Goal: Task Accomplishment & Management: Manage account settings

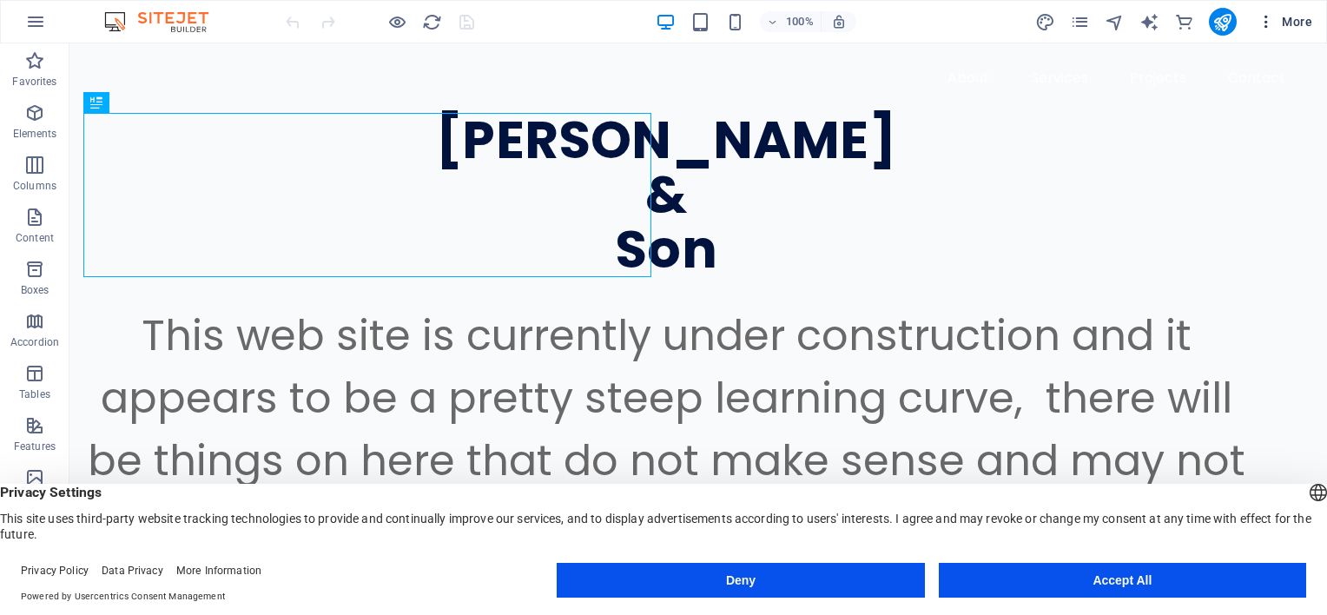
click at [1292, 17] on span "More" at bounding box center [1284, 21] width 55 height 17
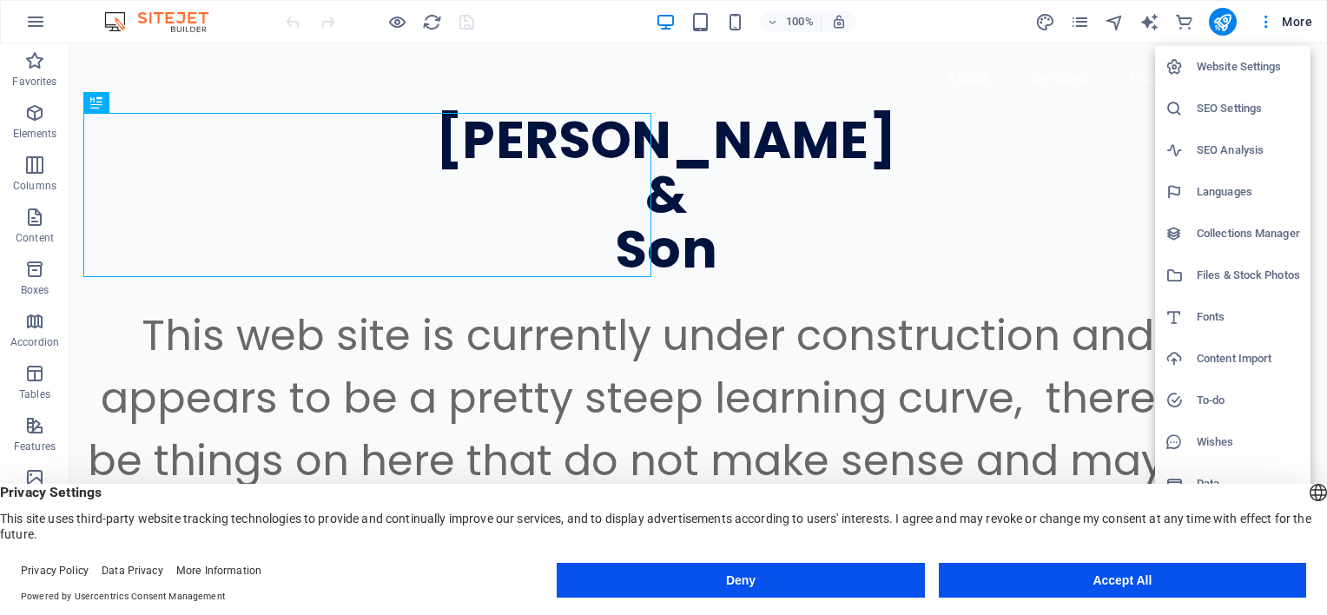
click at [1220, 108] on h6 "SEO Settings" at bounding box center [1247, 108] width 103 height 21
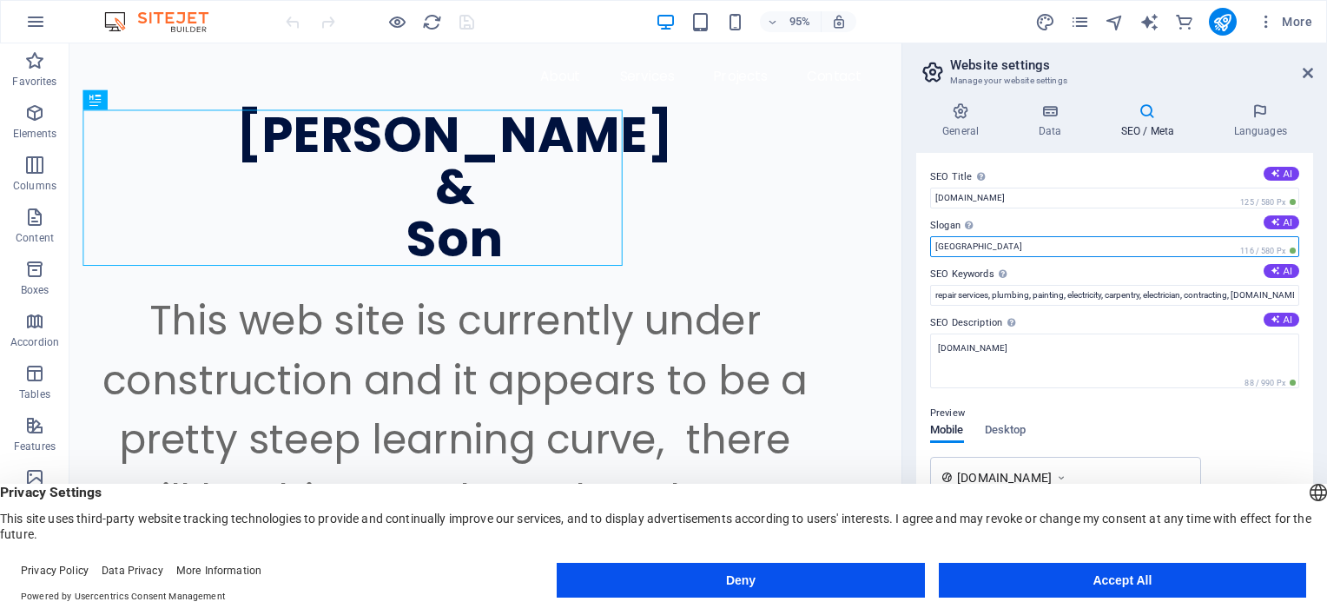
click at [997, 248] on input "[GEOGRAPHIC_DATA]" at bounding box center [1114, 246] width 369 height 21
type input "P"
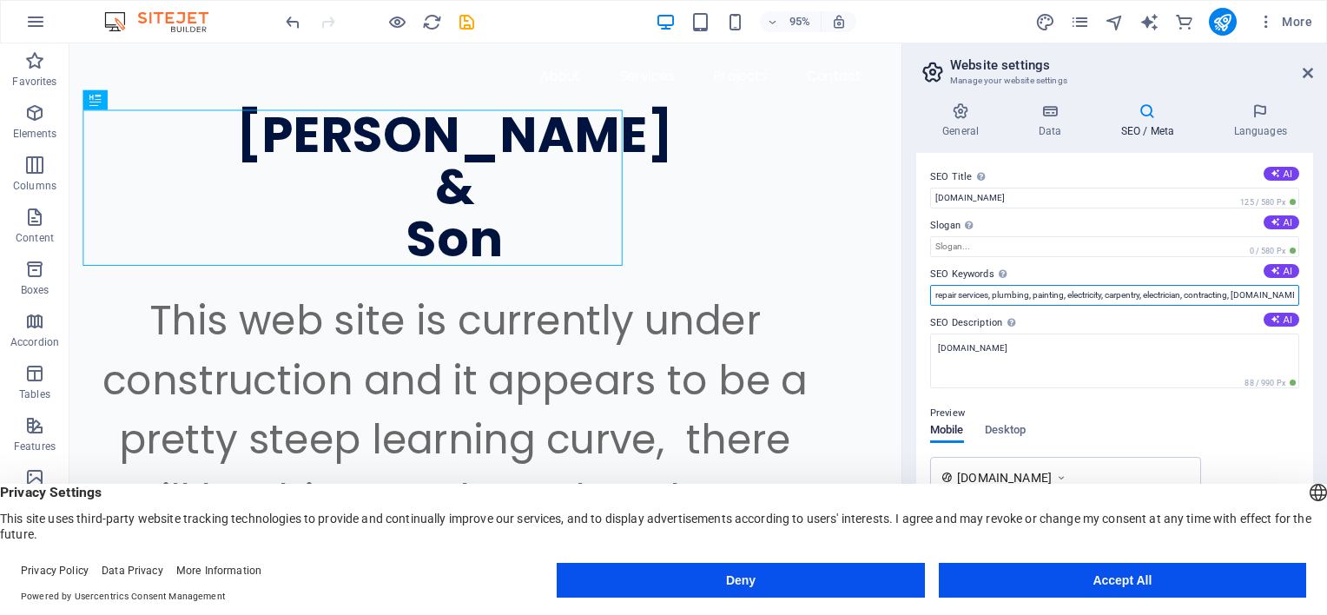
click at [985, 300] on input "repair services, plumbing, painting, electricity, carpentry, electrician, contr…" at bounding box center [1114, 295] width 369 height 21
type input "s"
type input "grain binder, corn binder, new idea manure spreader, 10a manure spreader, 12a m…"
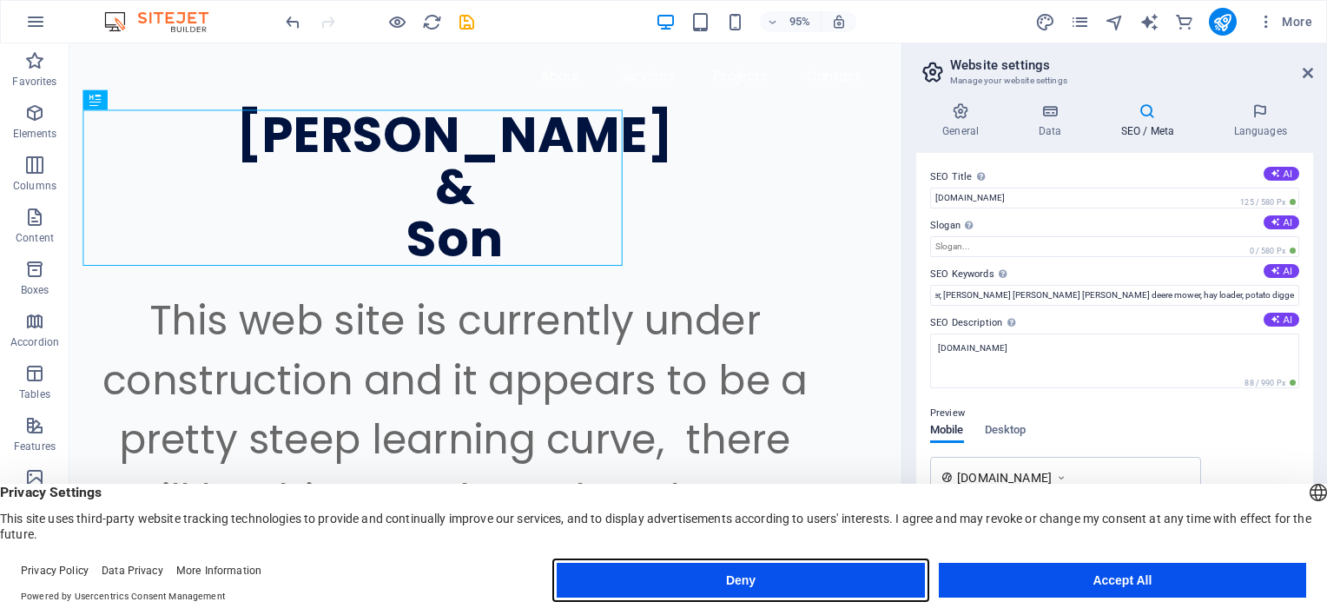
scroll to position [0, 0]
click at [729, 579] on button "Deny" at bounding box center [740, 580] width 367 height 35
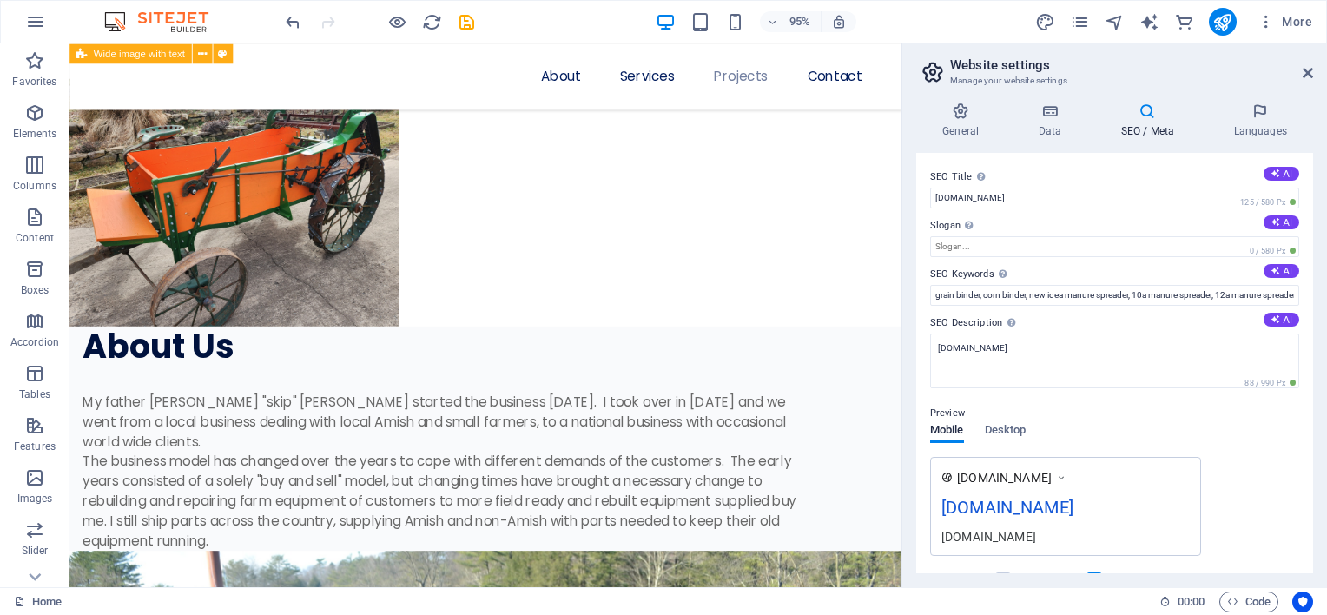
scroll to position [2872, 0]
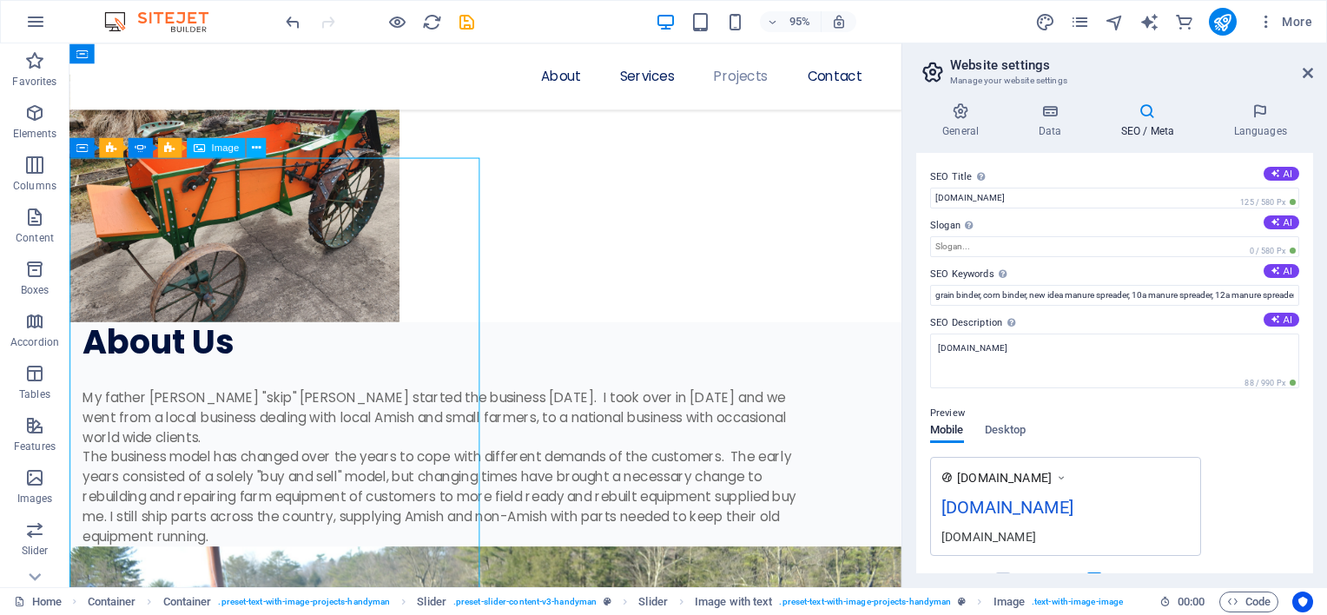
select select "%"
select select "px"
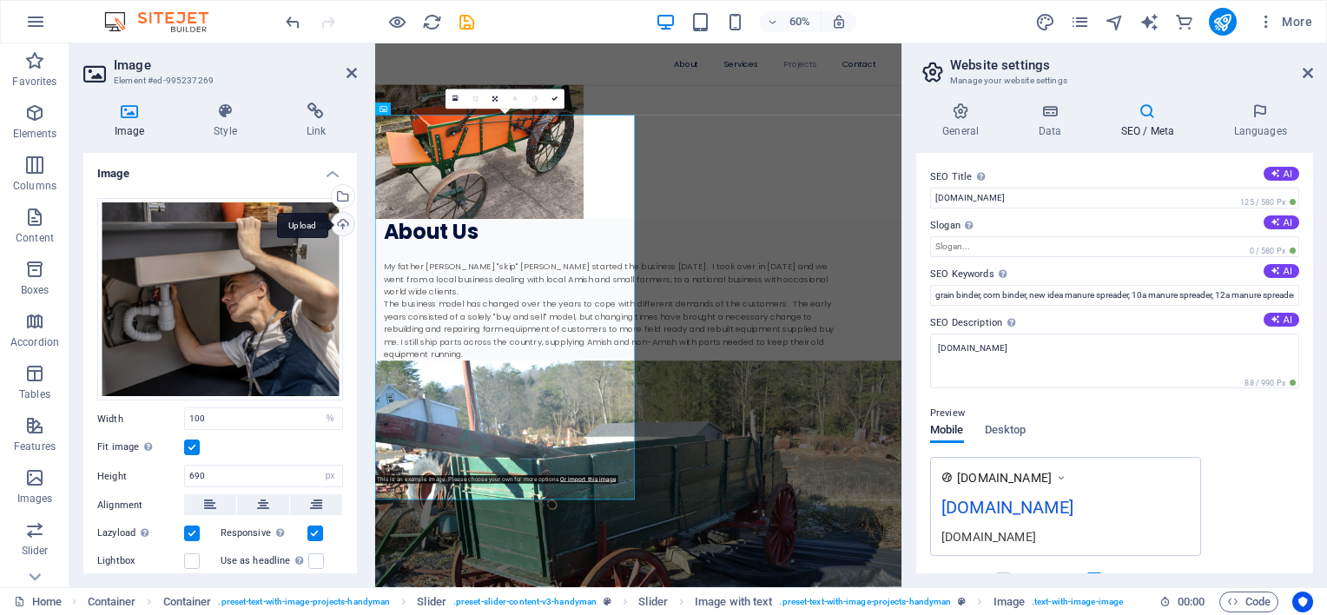
click at [337, 220] on div "Upload" at bounding box center [341, 226] width 26 height 26
click at [340, 196] on div "Select files from the file manager, stock photos, or upload file(s)" at bounding box center [341, 198] width 26 height 26
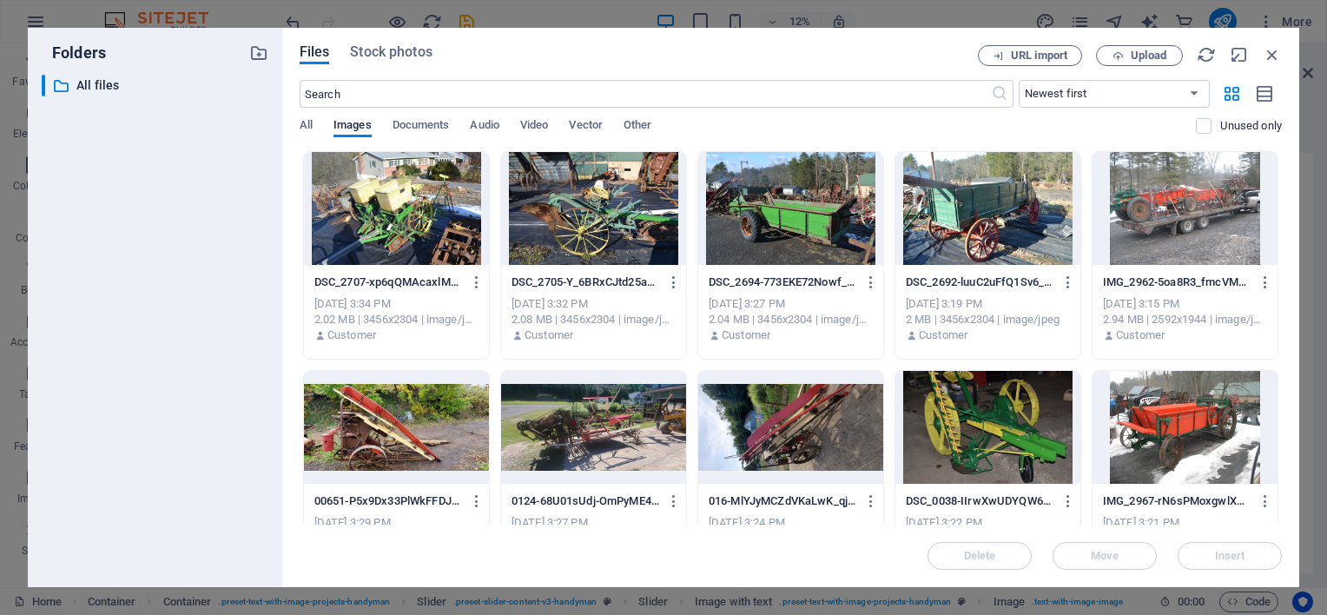
click at [574, 203] on div at bounding box center [593, 208] width 185 height 113
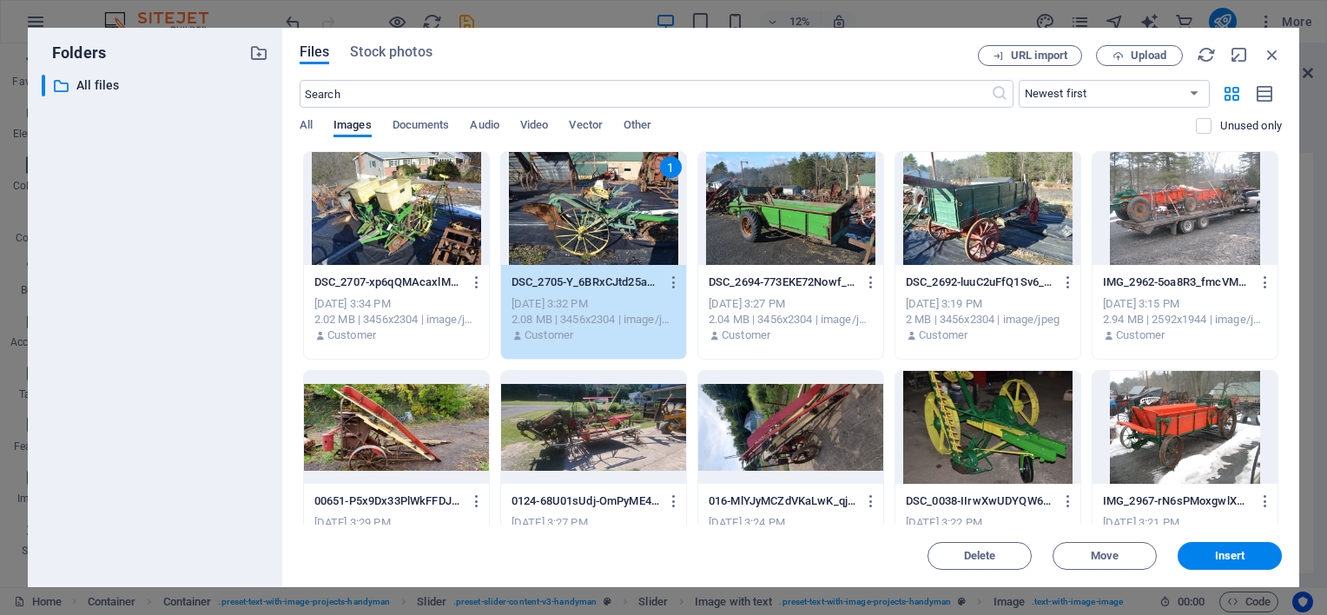
click at [574, 203] on div "1" at bounding box center [593, 208] width 185 height 113
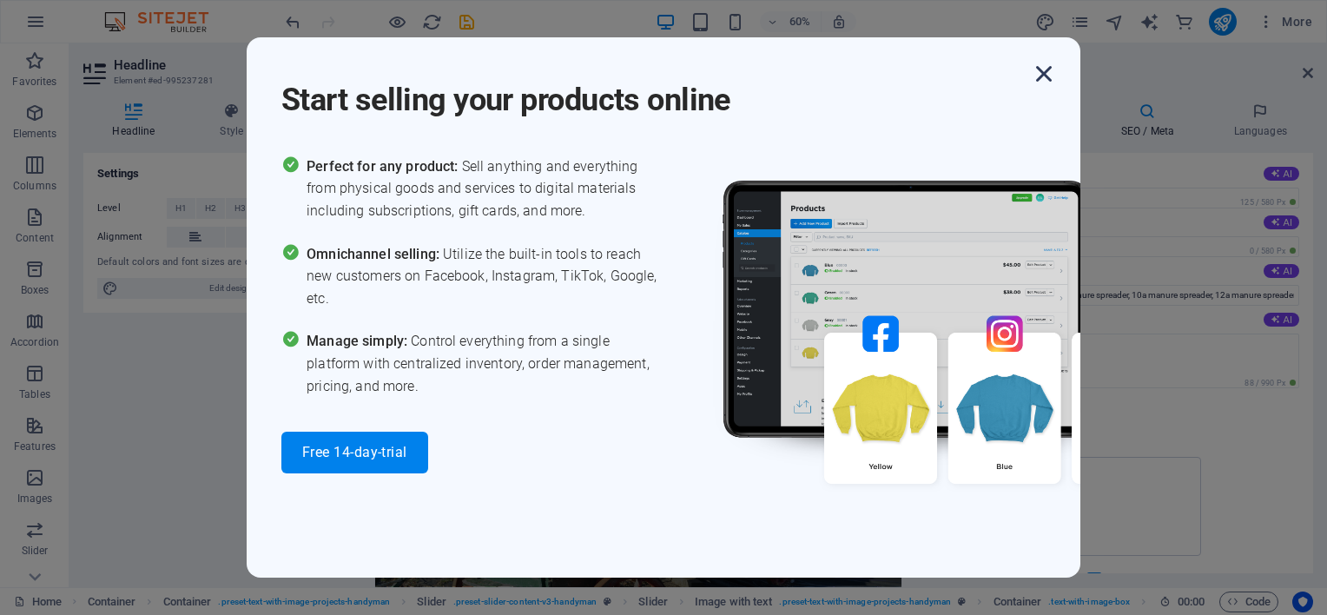
click at [1042, 73] on icon "button" at bounding box center [1043, 73] width 31 height 31
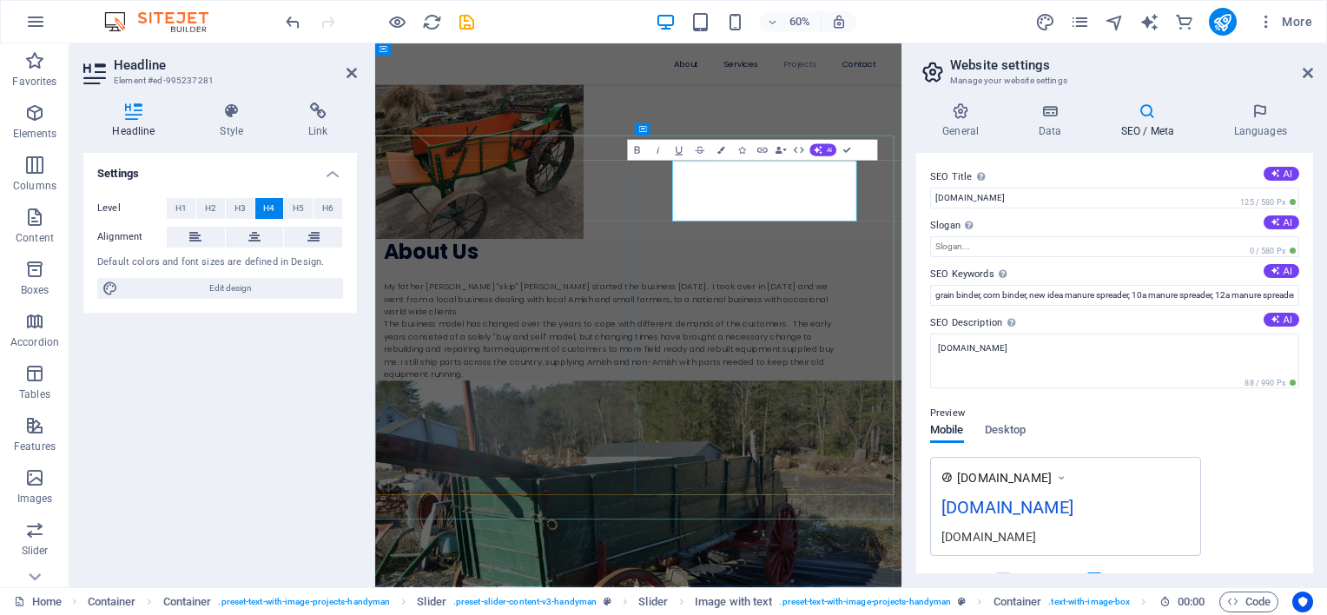
drag, startPoint x: 1080, startPoint y: 327, endPoint x: 876, endPoint y: 255, distance: 216.4
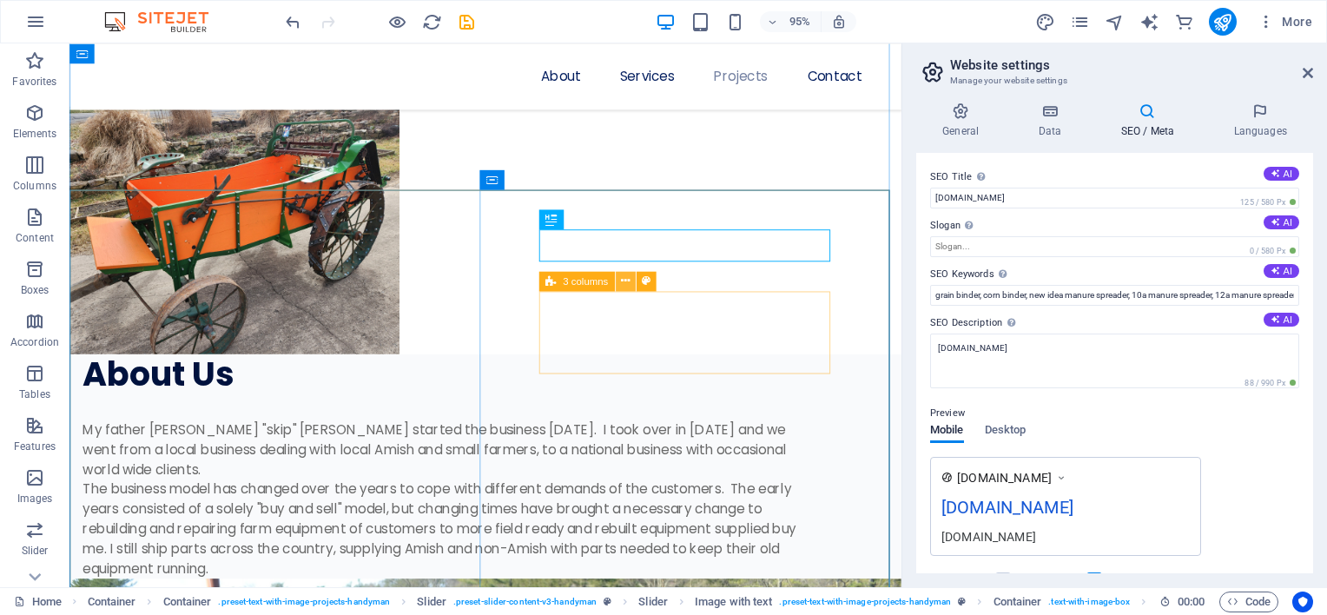
click at [627, 280] on icon at bounding box center [625, 281] width 9 height 17
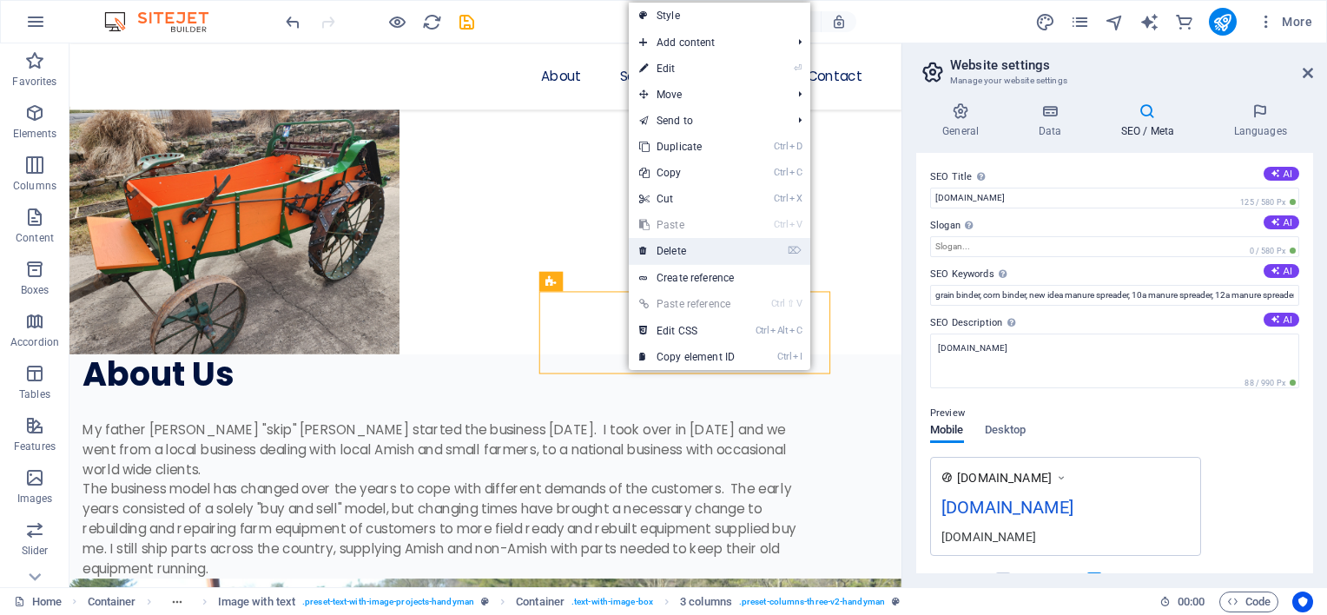
click at [673, 248] on link "⌦ Delete" at bounding box center [687, 251] width 116 height 26
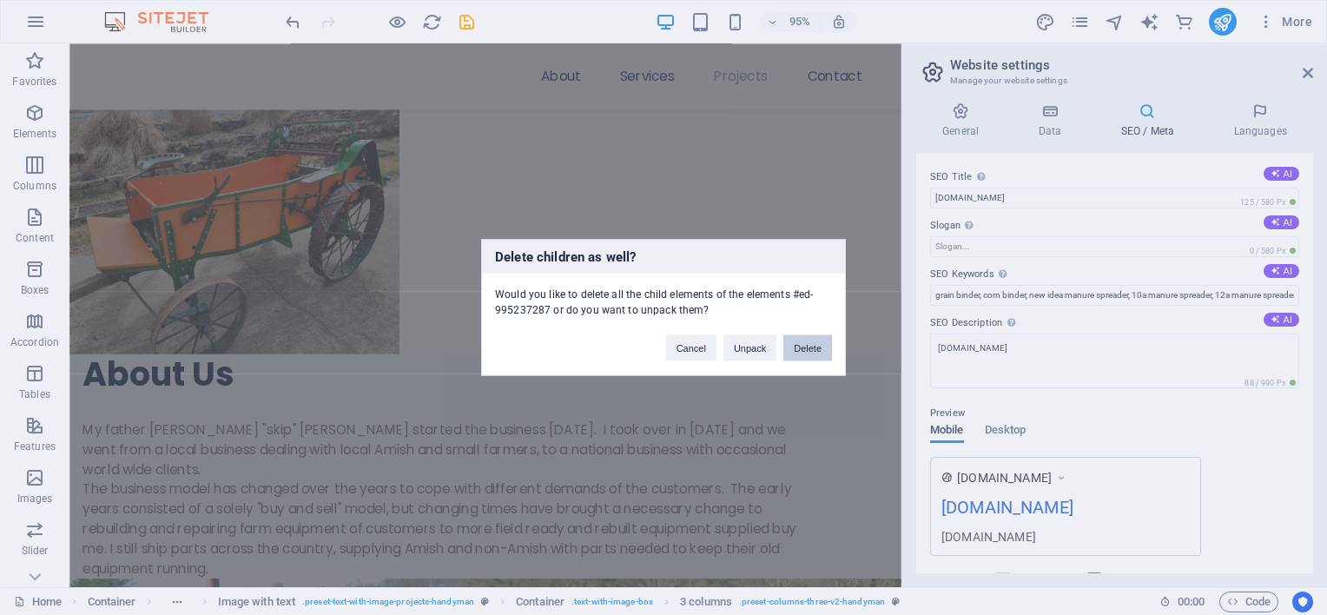
click at [809, 346] on button "Delete" at bounding box center [807, 348] width 49 height 26
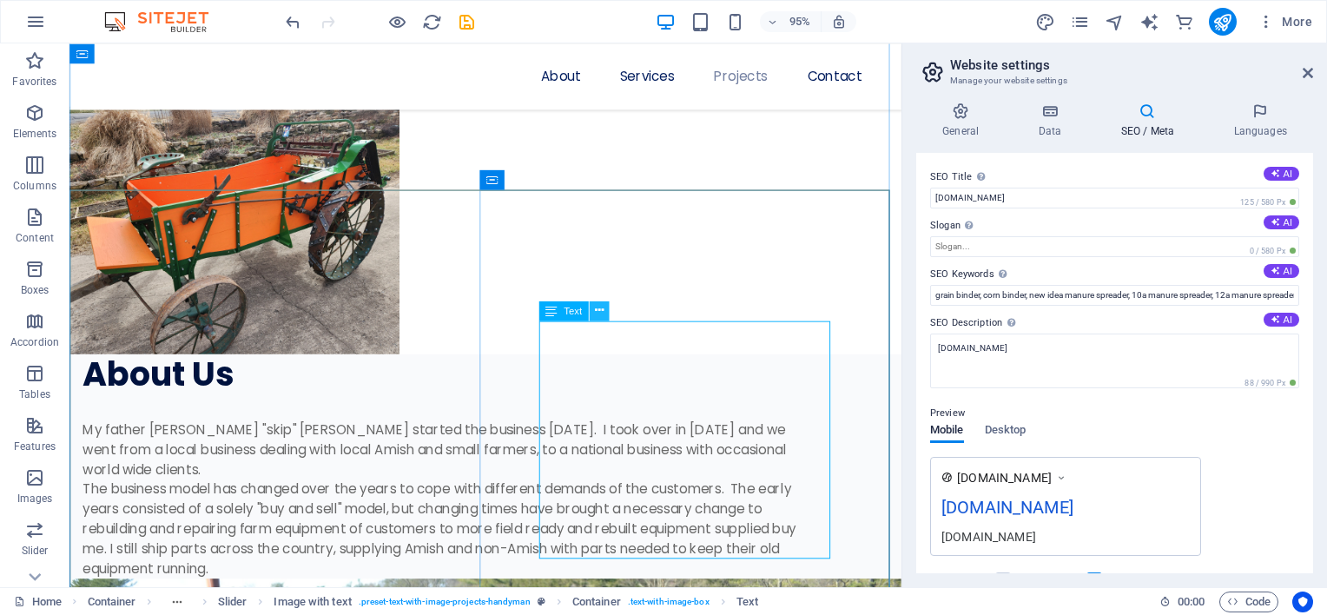
click at [598, 315] on icon at bounding box center [599, 310] width 9 height 17
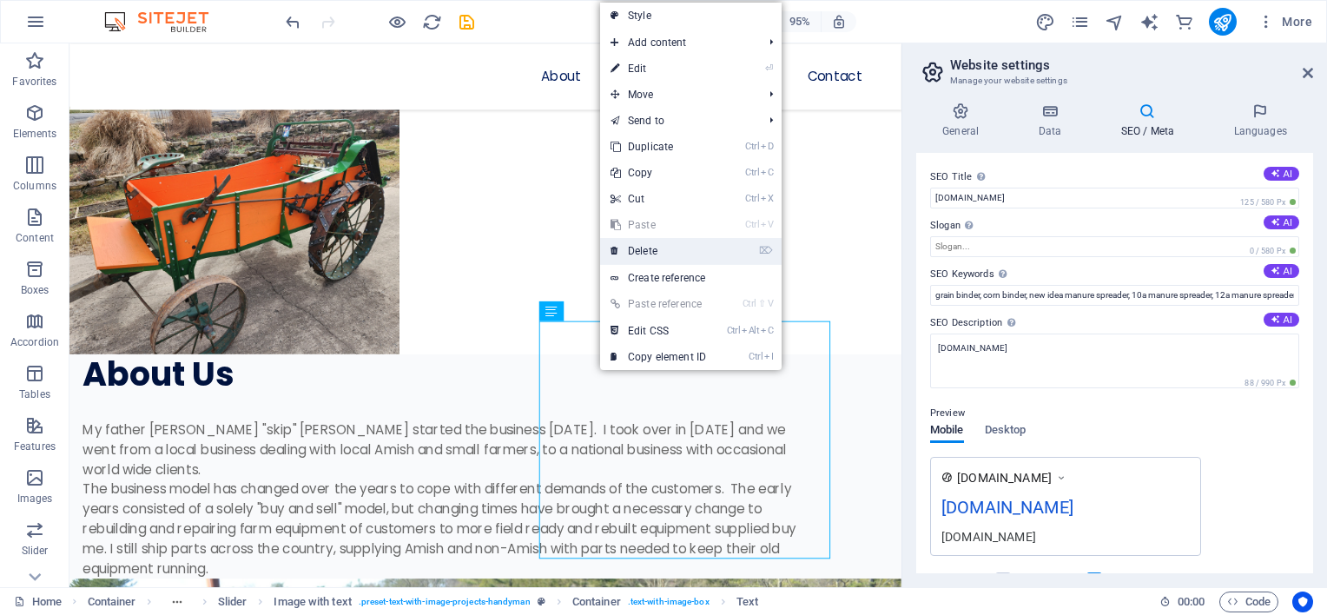
click at [645, 249] on link "⌦ Delete" at bounding box center [658, 251] width 116 height 26
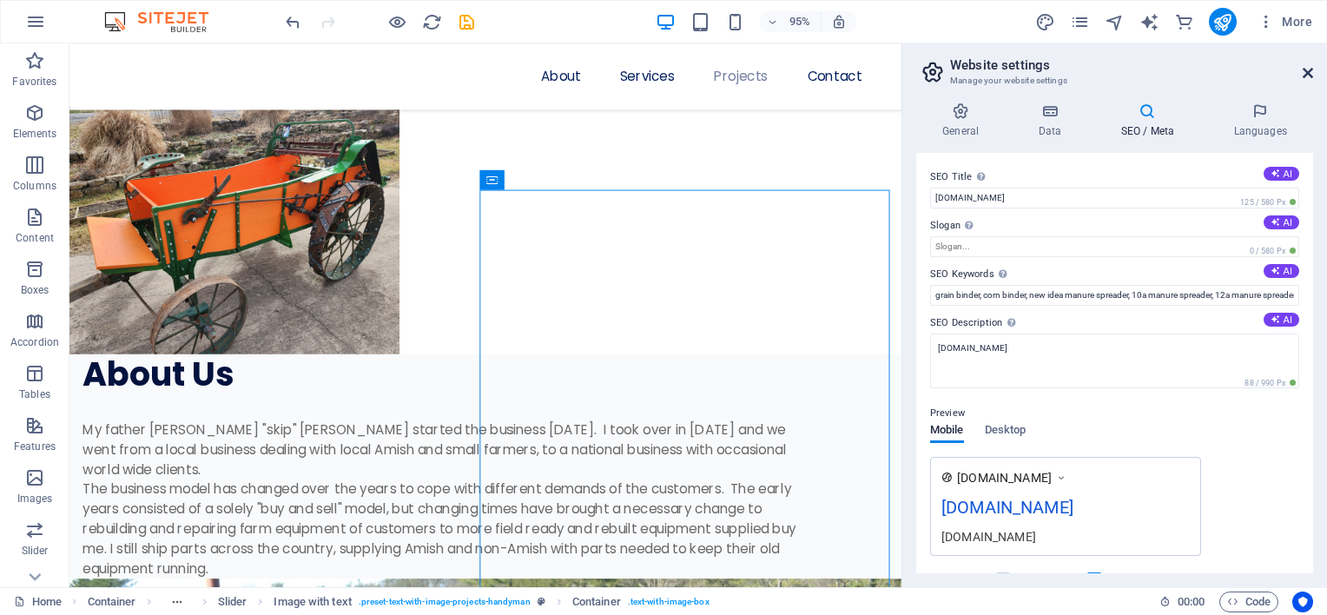
click at [1311, 72] on icon at bounding box center [1307, 73] width 10 height 14
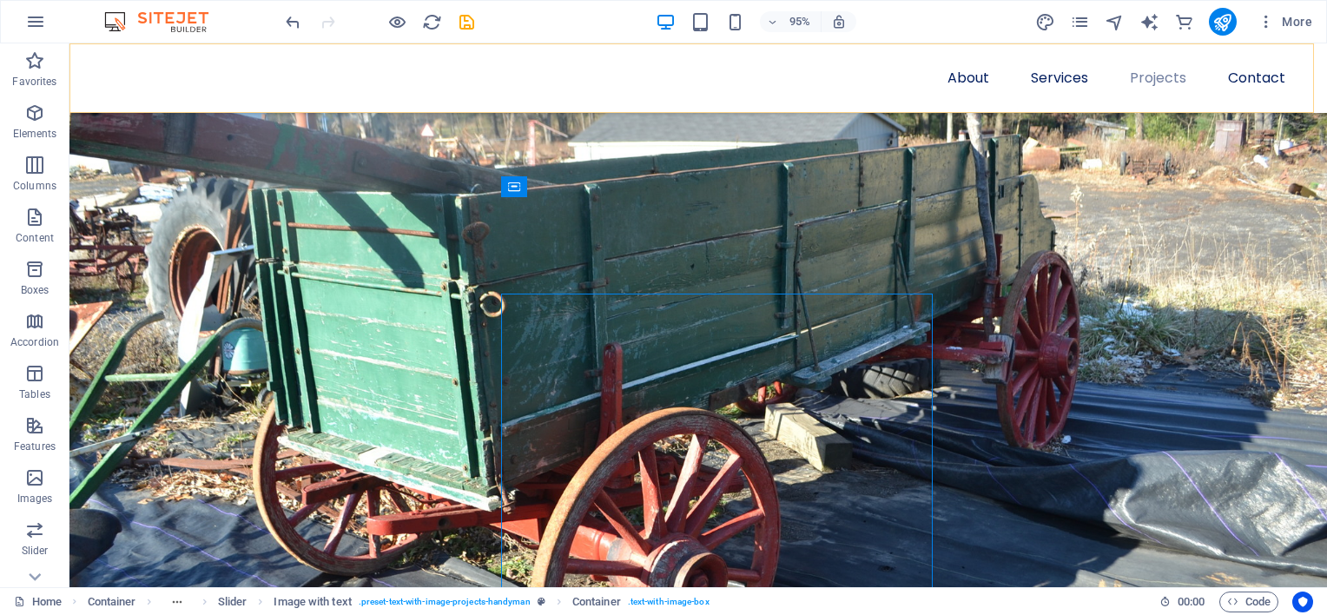
scroll to position [2742, 0]
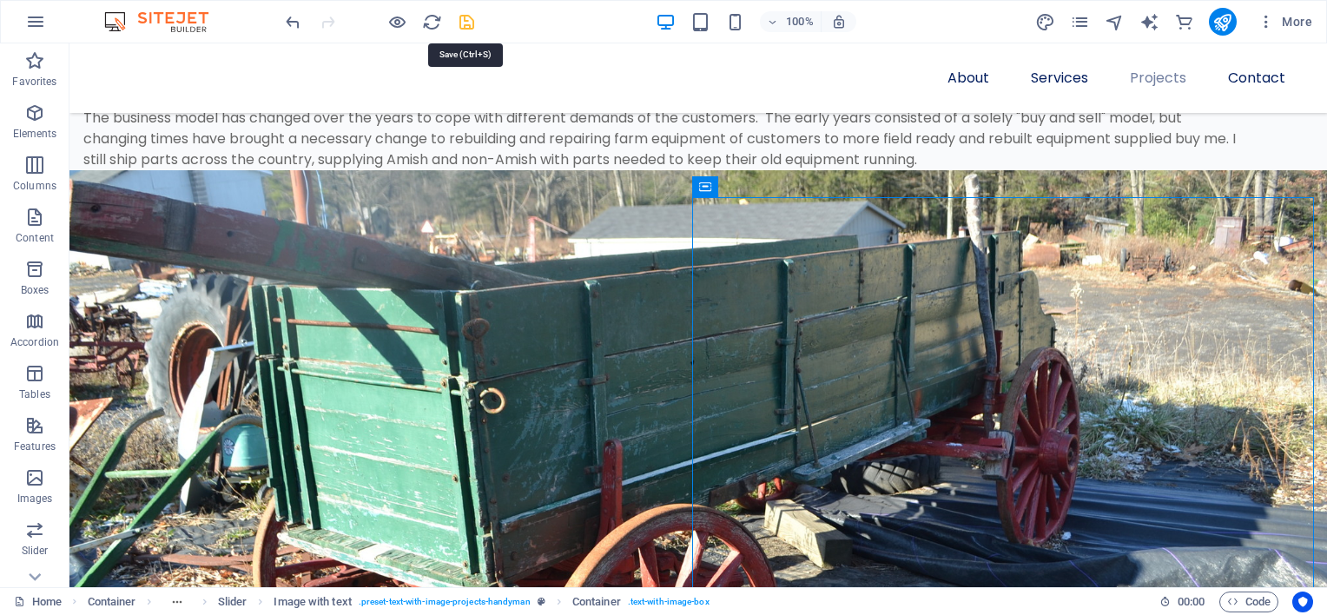
click at [462, 21] on icon "save" at bounding box center [467, 22] width 20 height 20
checkbox input "false"
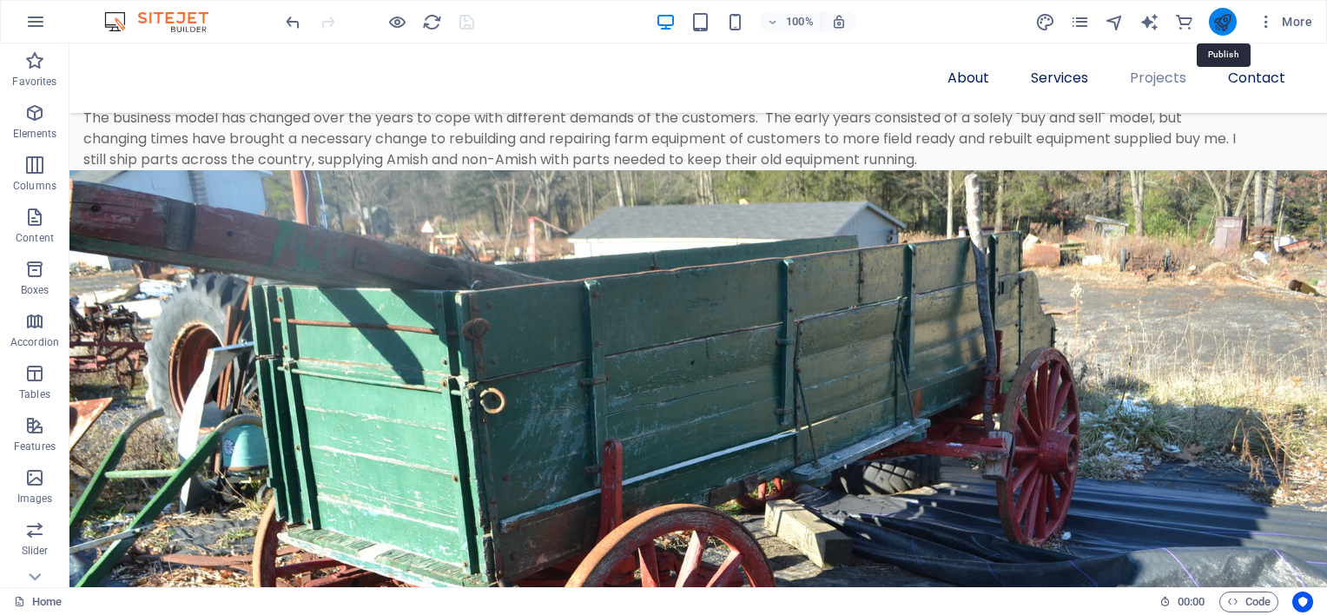
click at [1220, 23] on icon "publish" at bounding box center [1222, 22] width 20 height 20
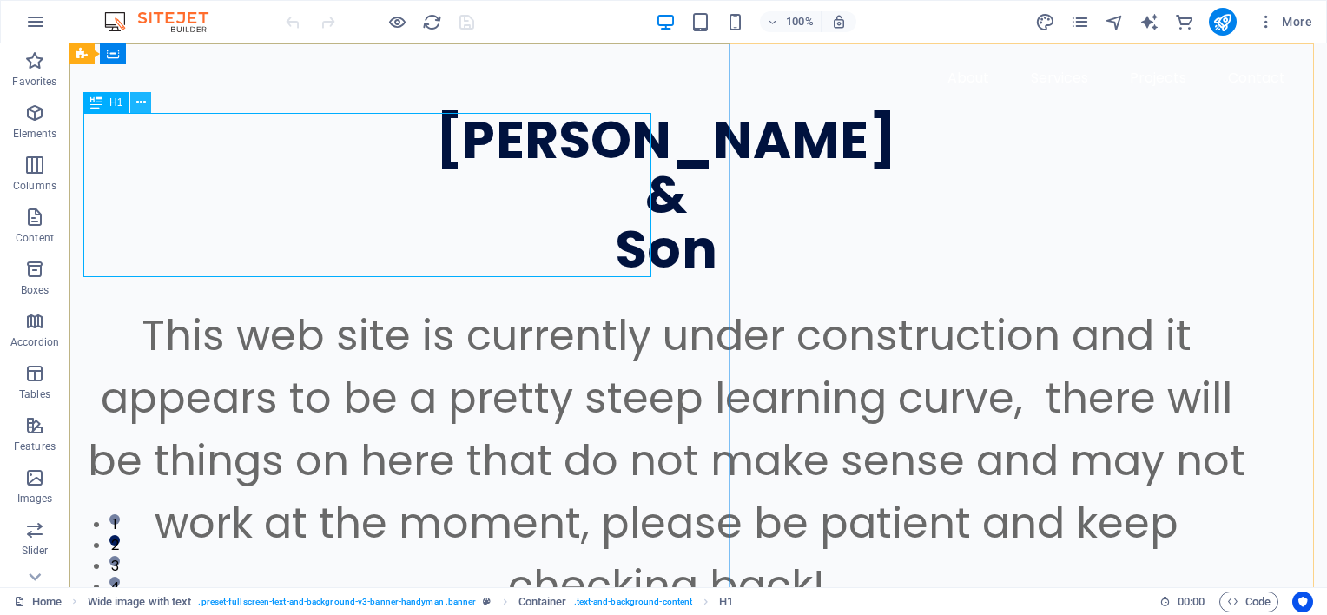
click at [140, 102] on icon at bounding box center [141, 103] width 10 height 18
click at [200, 51] on icon at bounding box center [199, 54] width 10 height 18
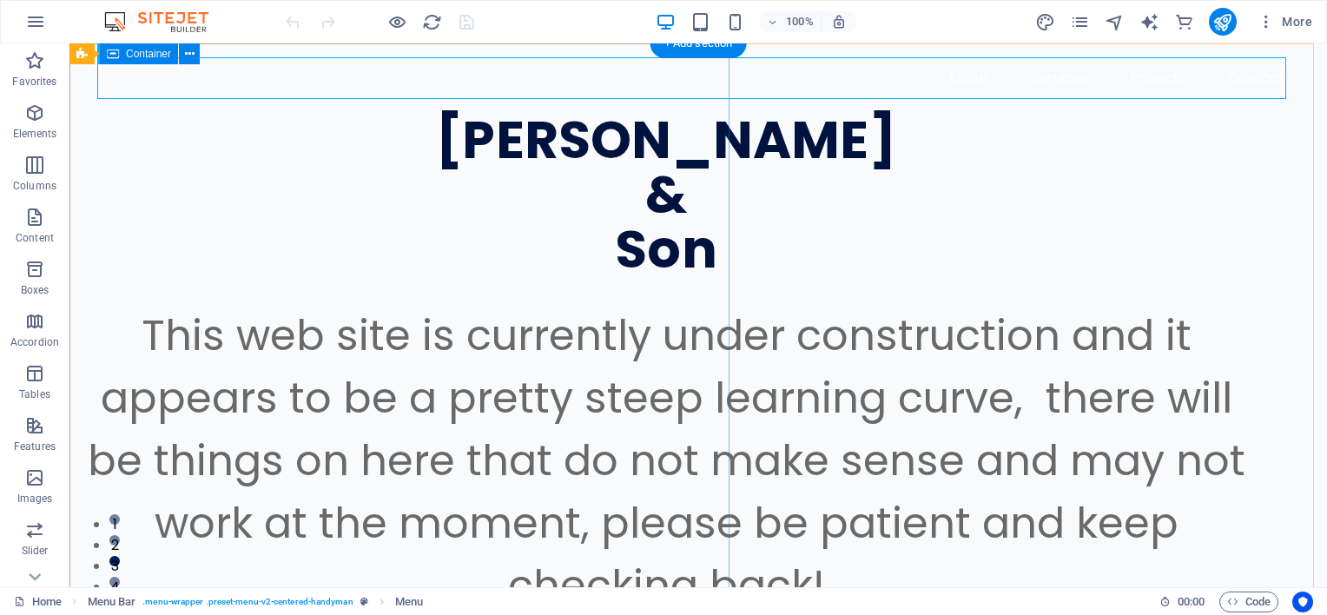
click at [702, 202] on div "B.W.Macknair & Son This web site is currently under construction and it appears…" at bounding box center [697, 508] width 1257 height 930
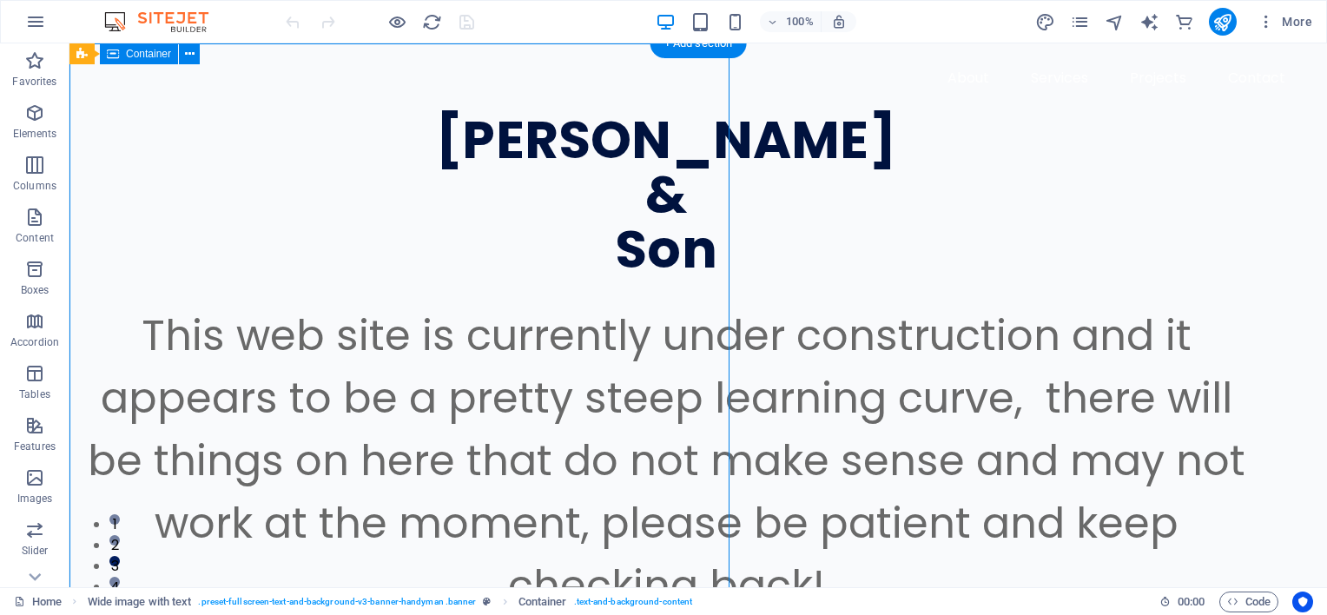
click at [702, 202] on div "B.W.Macknair & Son This web site is currently under construction and it appears…" at bounding box center [697, 508] width 1257 height 930
select select "px"
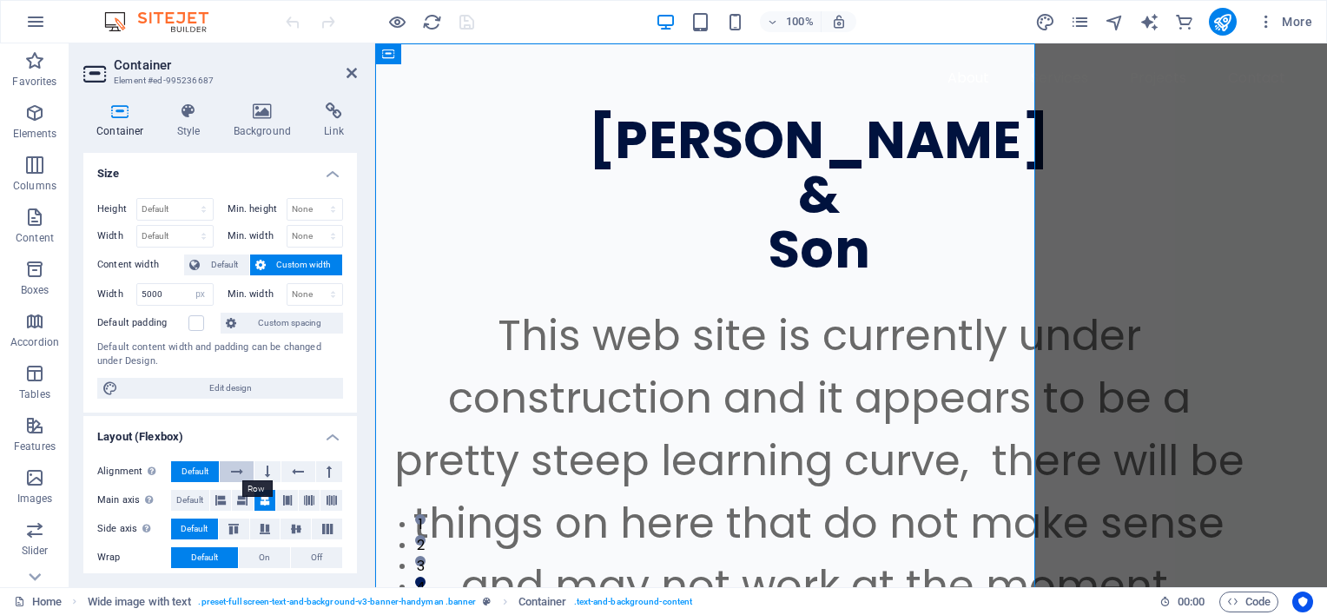
click at [234, 471] on icon at bounding box center [237, 471] width 12 height 21
click at [198, 466] on span "Default" at bounding box center [194, 471] width 27 height 21
click at [168, 236] on select "Default px rem % em vh vw" at bounding box center [175, 236] width 76 height 21
select select "px"
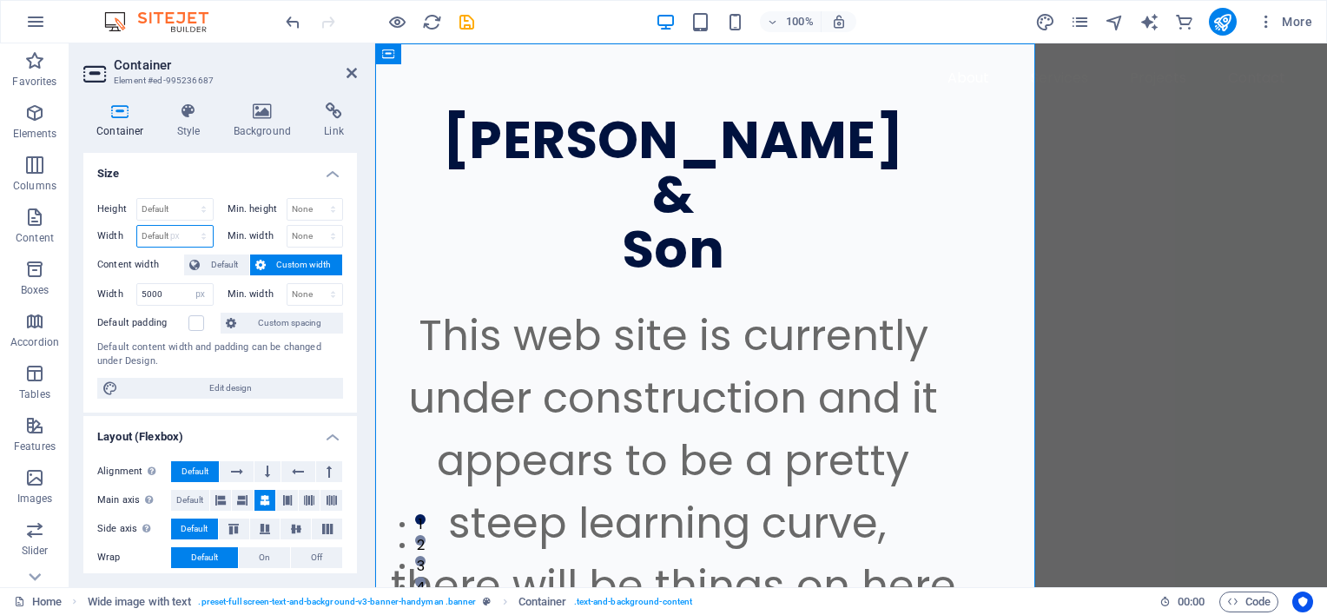
click at [186, 226] on select "Default px rem % em vh vw" at bounding box center [175, 236] width 76 height 21
type input "7"
type input "0"
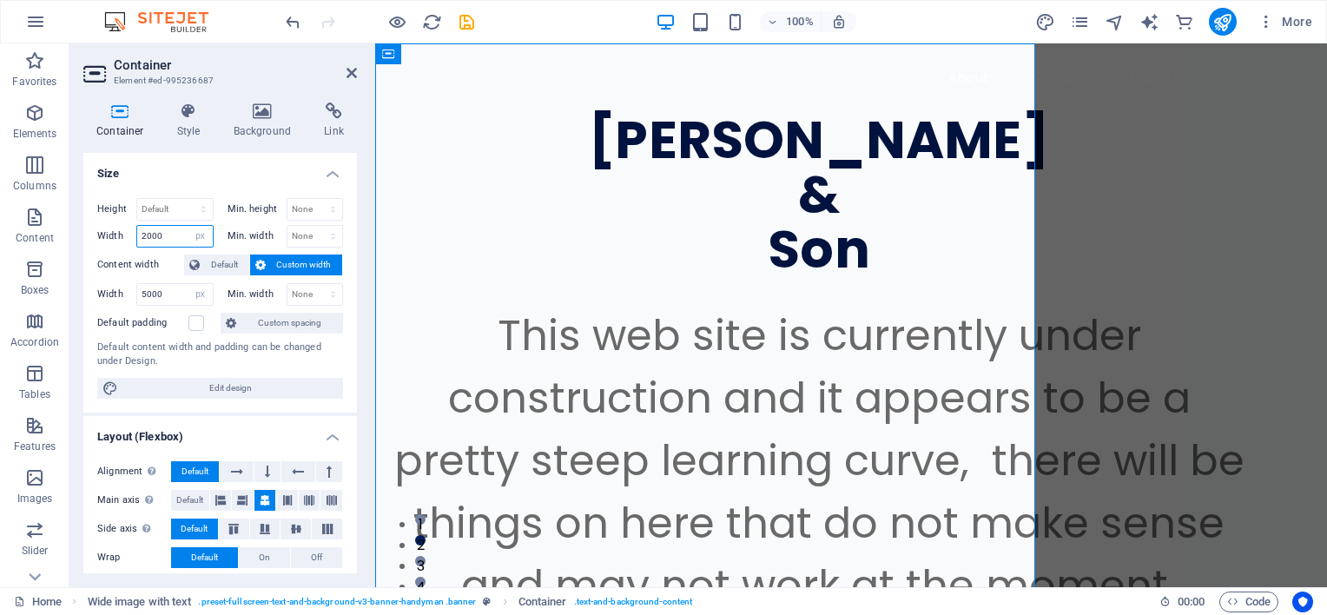
click at [146, 239] on input "2000" at bounding box center [175, 236] width 76 height 21
type input "3"
type input "5000"
click at [252, 241] on div "Min. width None px rem % vh vw" at bounding box center [285, 236] width 116 height 23
click at [266, 236] on label "Min. width" at bounding box center [256, 236] width 59 height 10
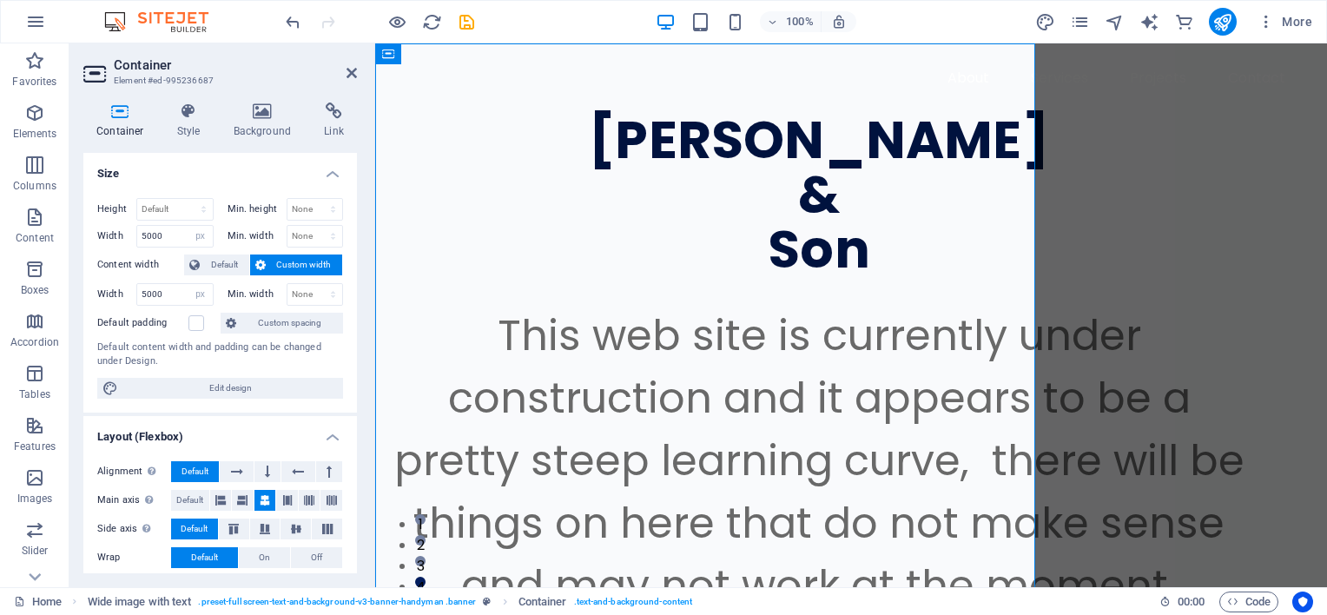
click at [295, 264] on span "Custom width" at bounding box center [304, 264] width 67 height 21
click at [297, 264] on span "Custom width" at bounding box center [304, 264] width 67 height 21
click at [198, 297] on select "Default px rem % em vh vw" at bounding box center [200, 294] width 24 height 21
select select "rem"
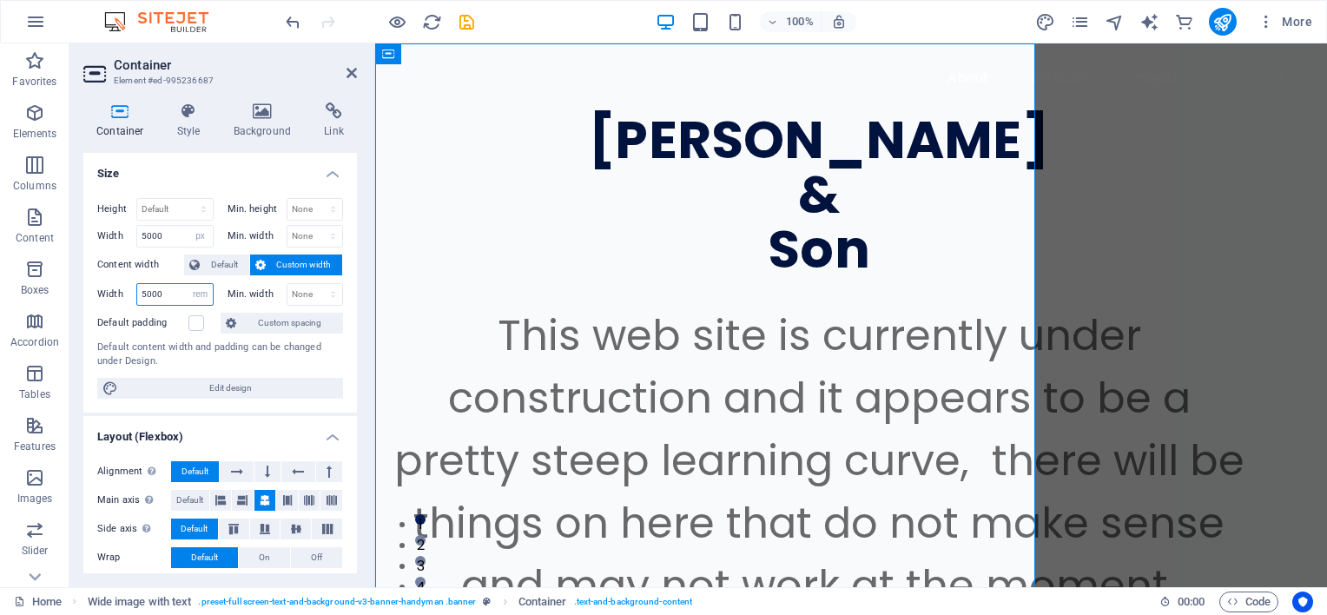
click at [188, 284] on select "Default px rem % em vh vw" at bounding box center [200, 294] width 24 height 21
type input "46.525"
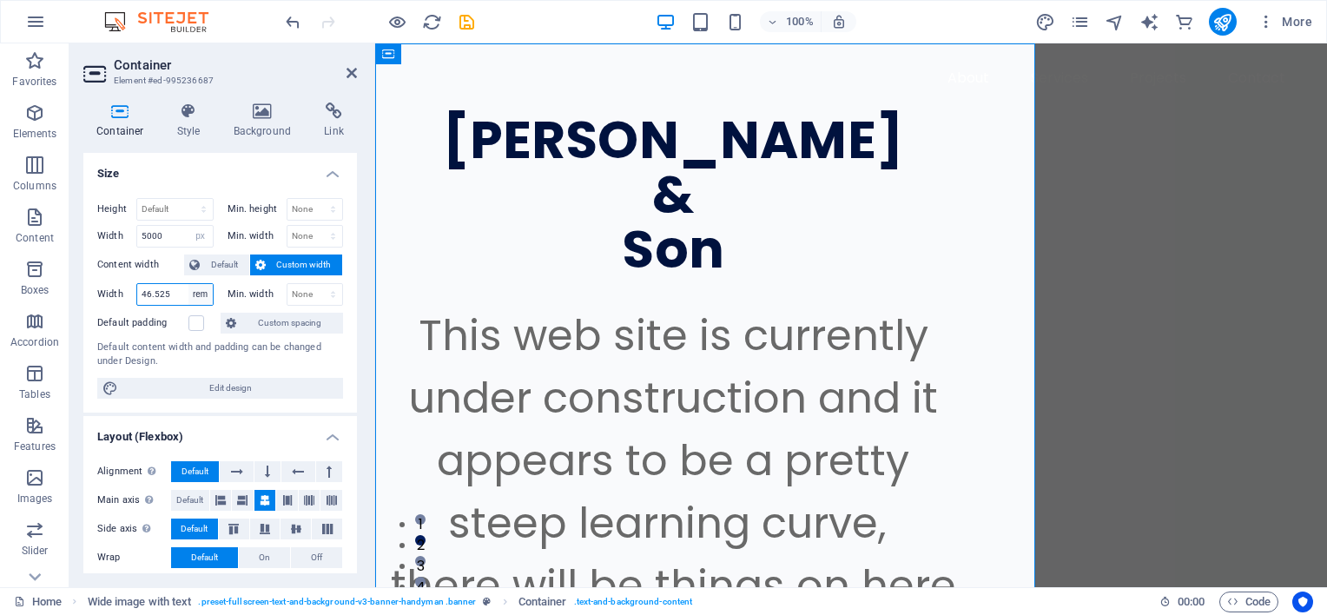
click at [198, 294] on select "Default px rem % em vh vw" at bounding box center [200, 294] width 24 height 21
select select "px"
click at [188, 284] on select "Default px rem % em vh vw" at bounding box center [200, 294] width 24 height 21
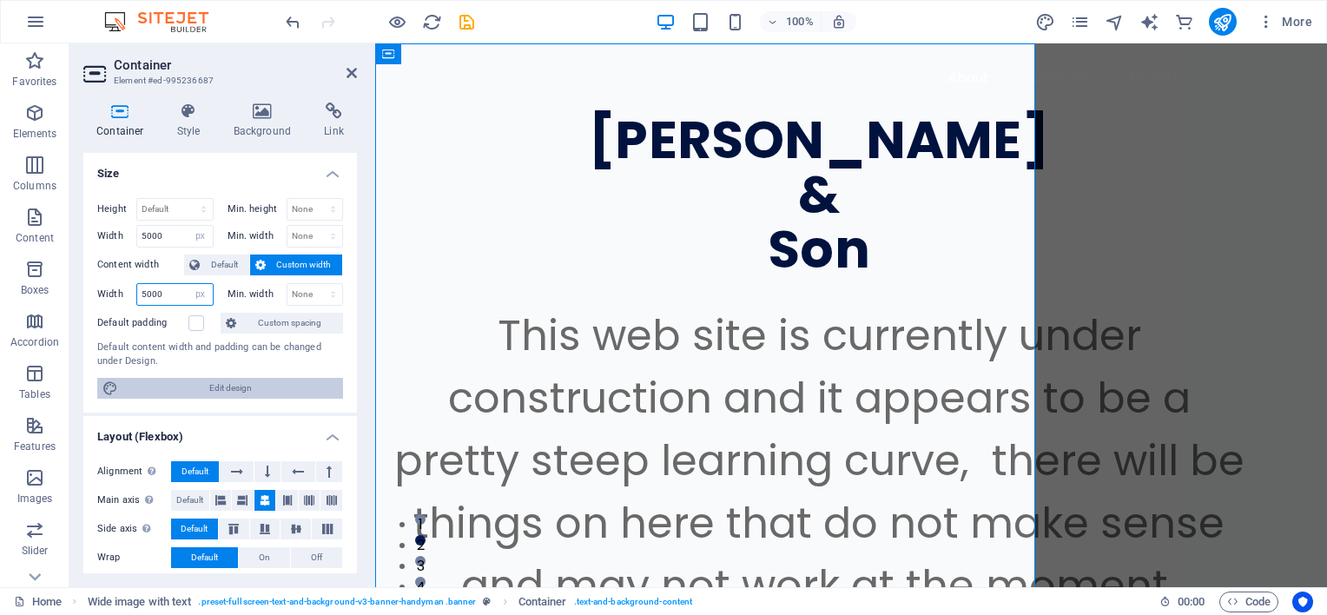
type input "5000"
click at [221, 384] on span "Edit design" at bounding box center [230, 388] width 214 height 21
select select "px"
select select "400"
select select "px"
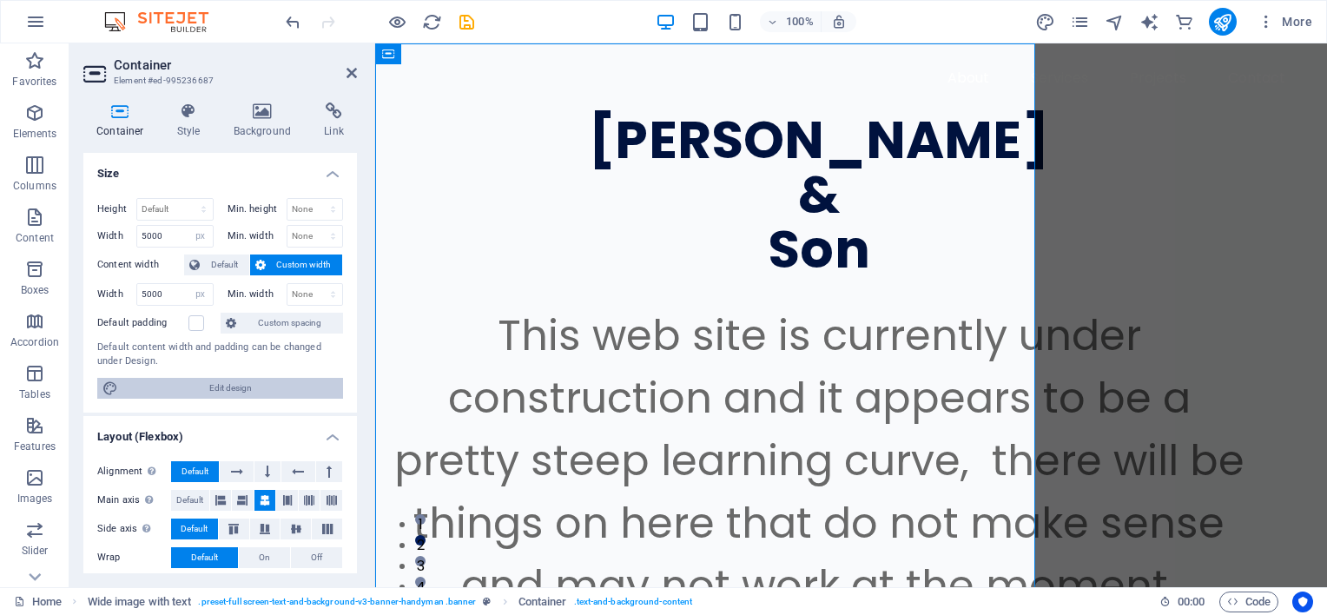
select select "px"
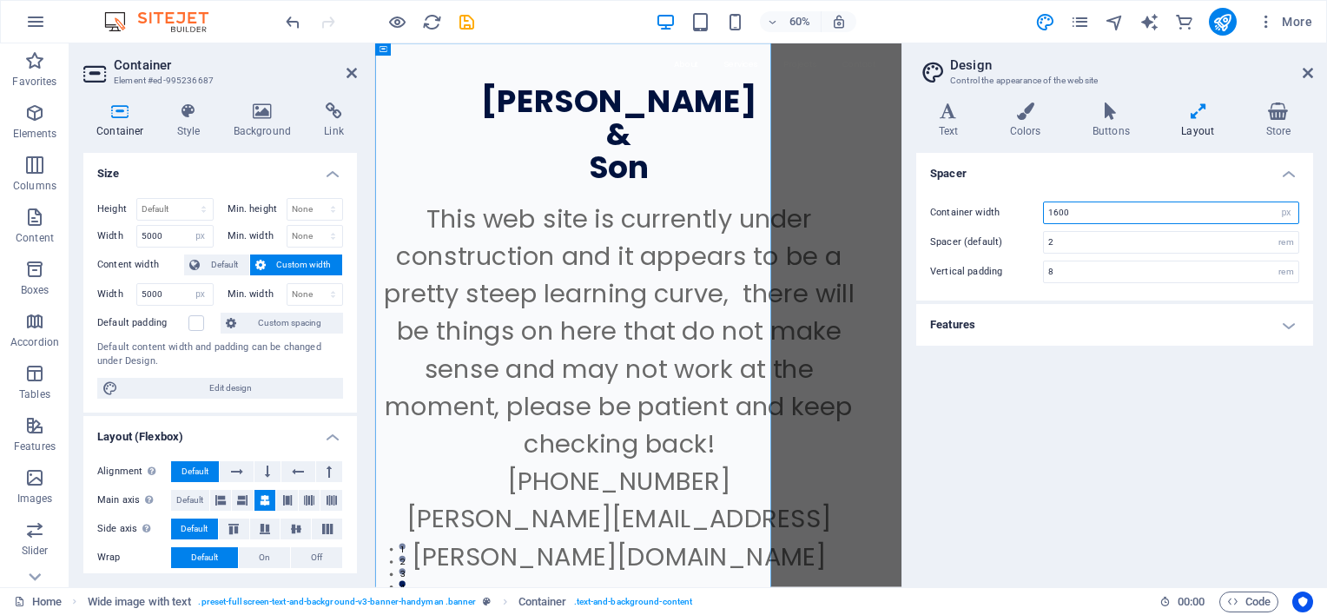
click at [1073, 214] on input "1600" at bounding box center [1171, 212] width 254 height 21
type input "1"
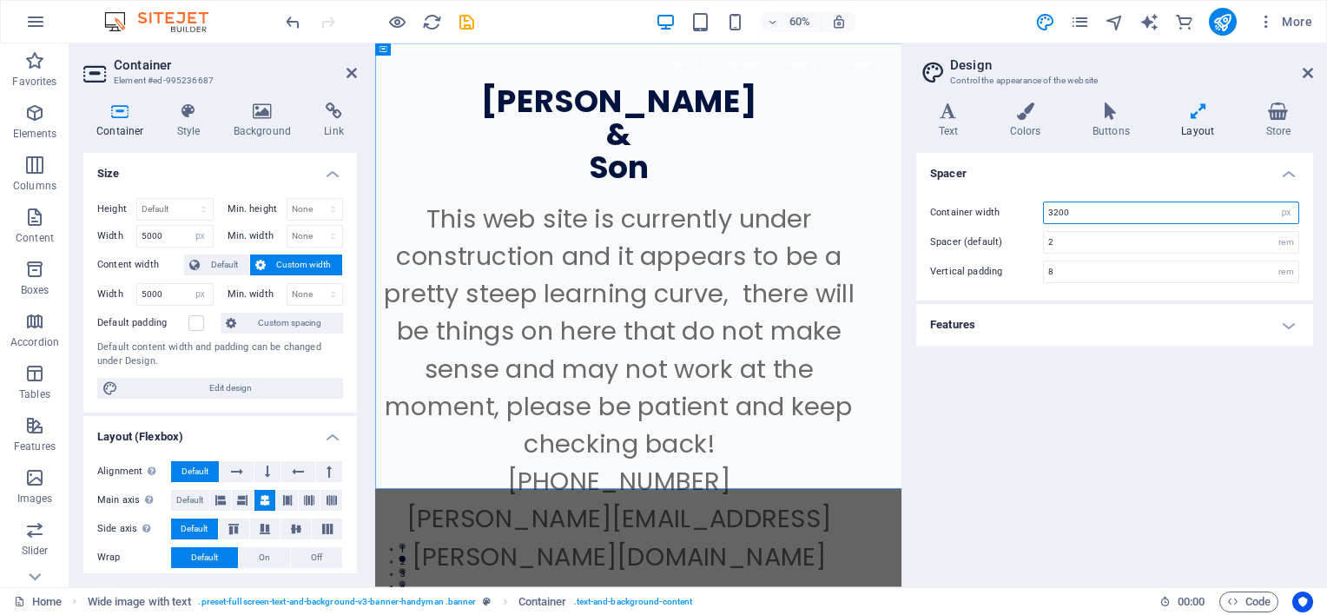
type input "3200"
click at [1073, 386] on div "Spacer Container width 3200 rem px Spacer (default) 2 rem Vertical padding 8 re…" at bounding box center [1114, 363] width 397 height 420
click at [1309, 73] on icon at bounding box center [1307, 73] width 10 height 14
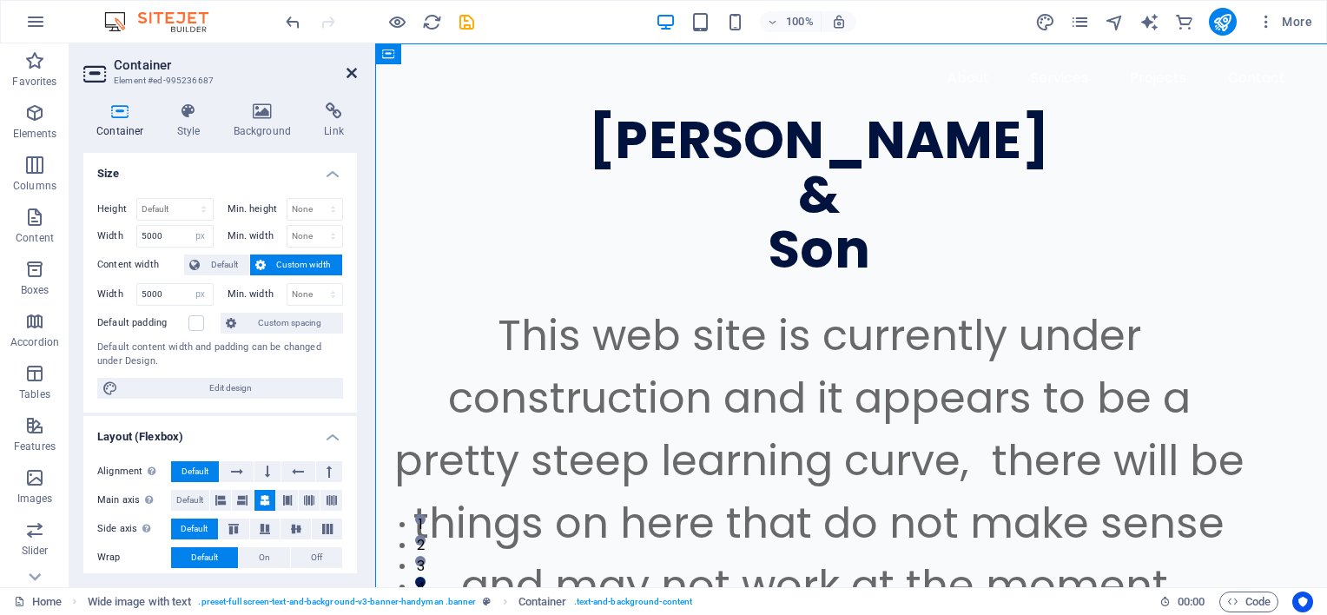
click at [349, 76] on icon at bounding box center [351, 73] width 10 height 14
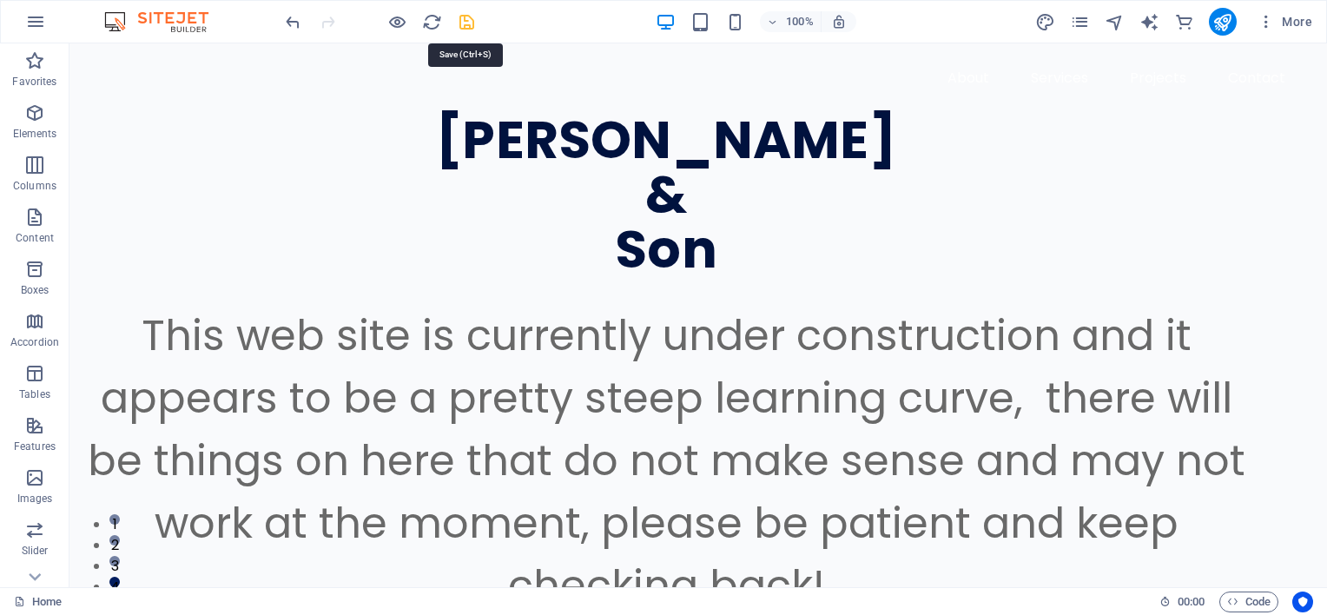
click at [466, 23] on icon "save" at bounding box center [467, 22] width 20 height 20
checkbox input "false"
click at [1228, 23] on icon "publish" at bounding box center [1222, 22] width 20 height 20
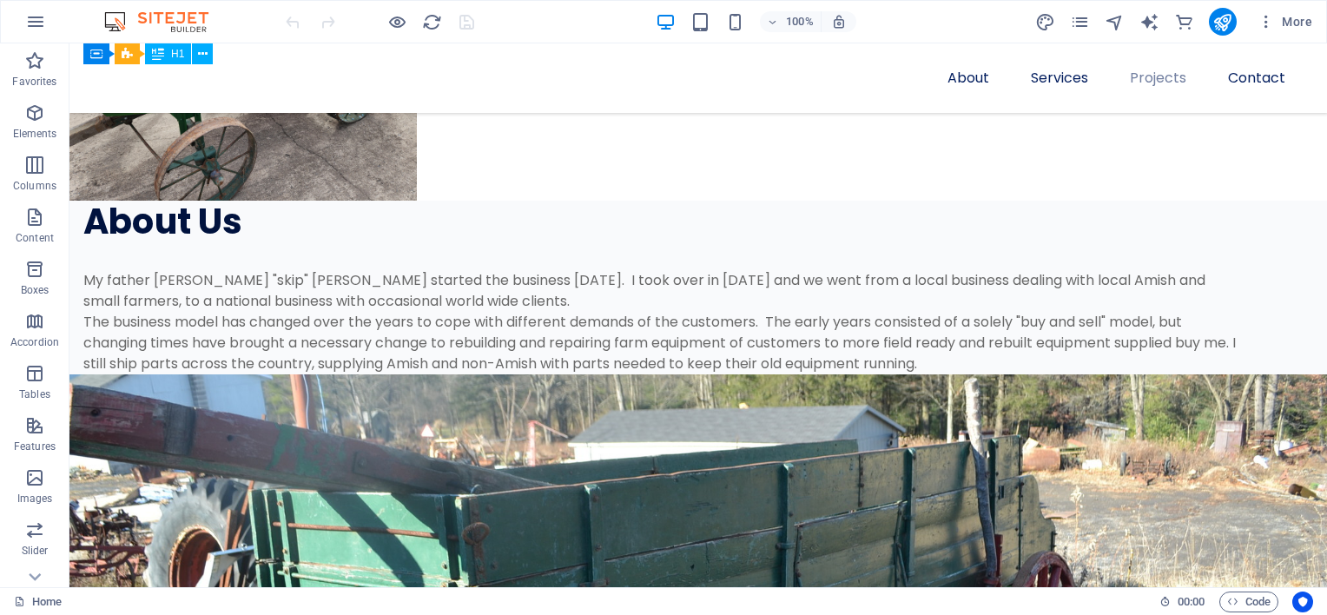
scroll to position [2545, 0]
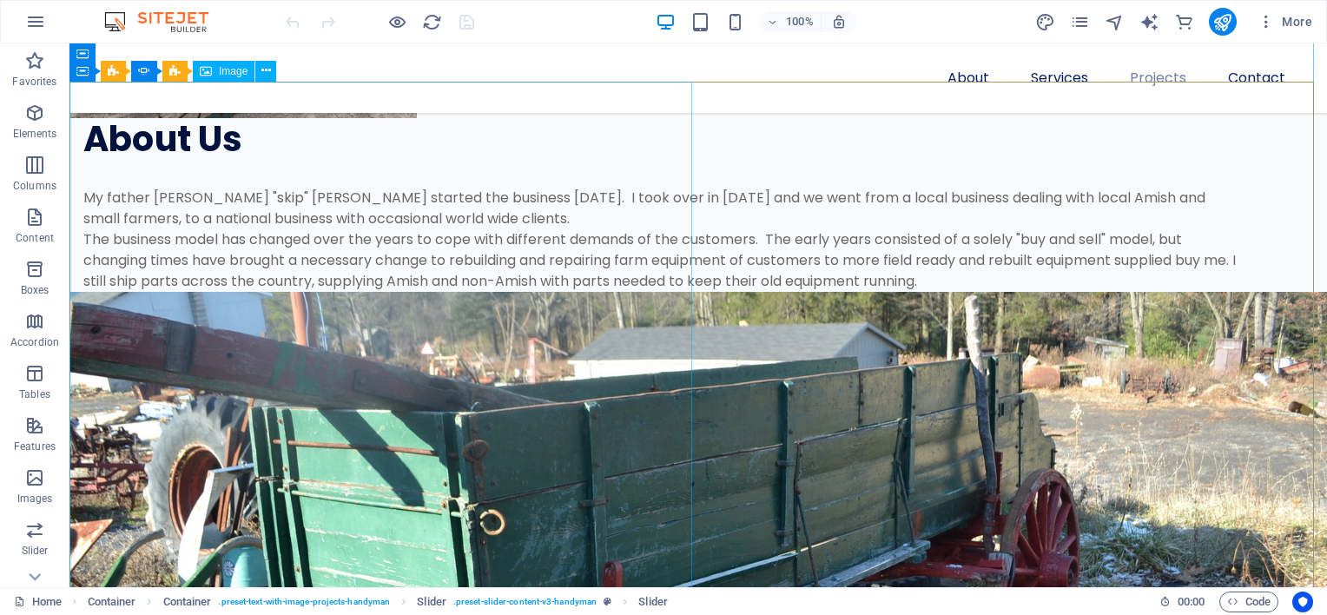
select select "%"
select select "px"
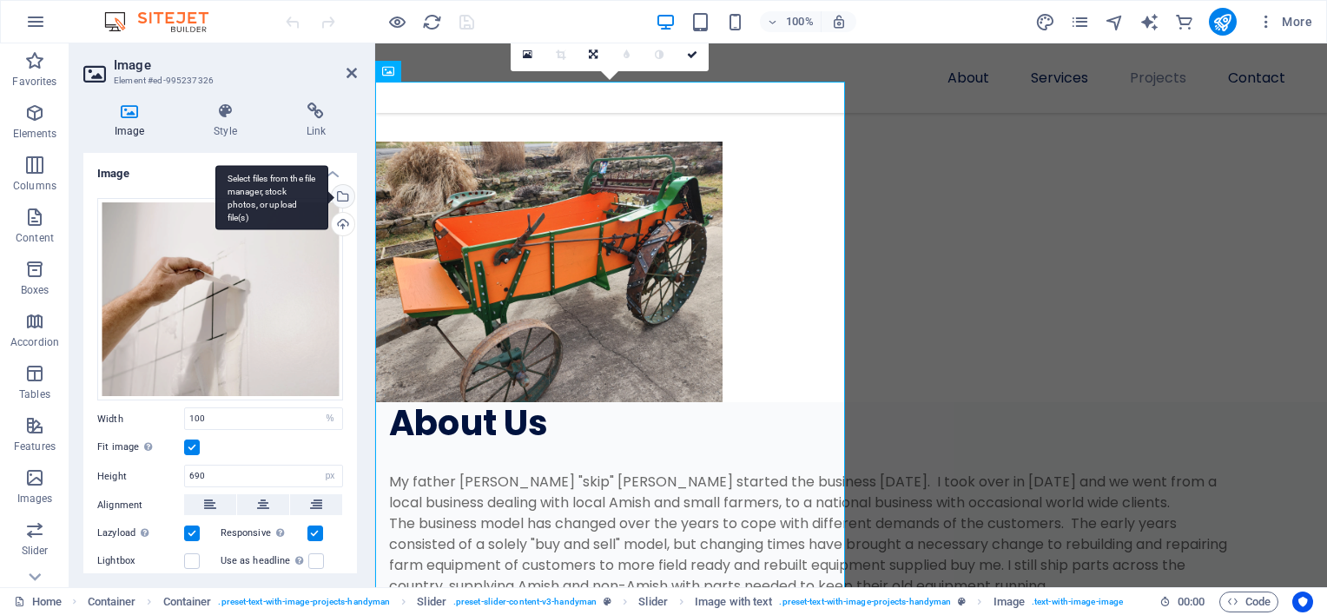
click at [339, 194] on div "Select files from the file manager, stock photos, or upload file(s)" at bounding box center [341, 198] width 26 height 26
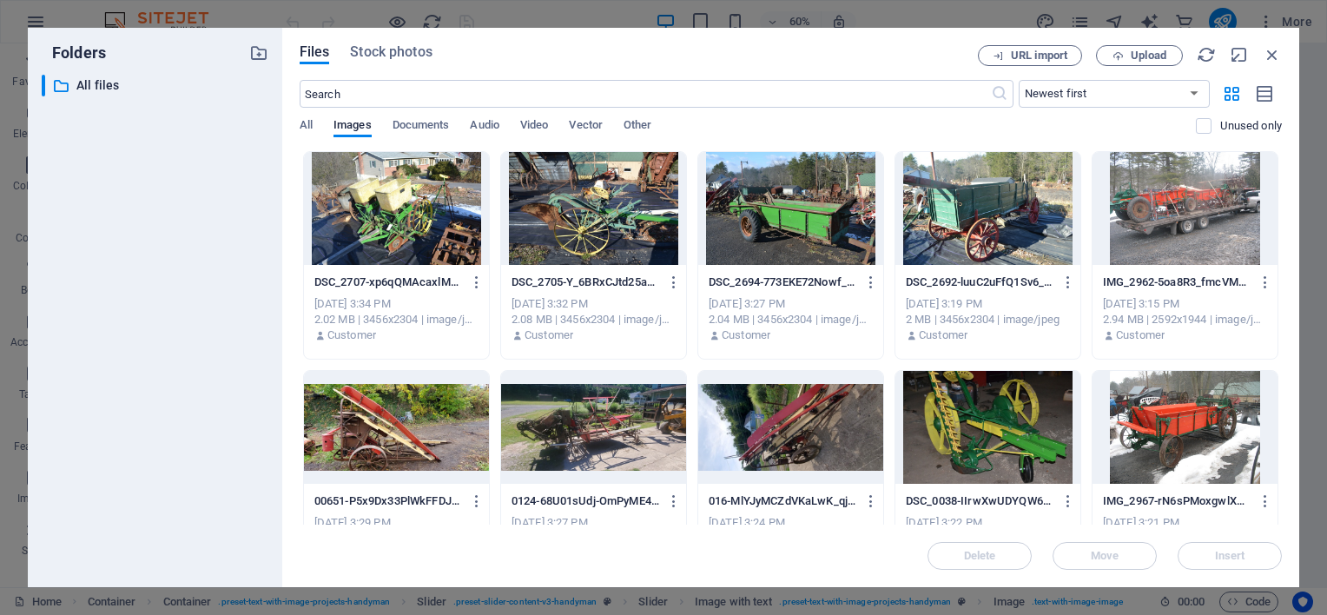
click at [1159, 434] on div at bounding box center [1184, 427] width 185 height 113
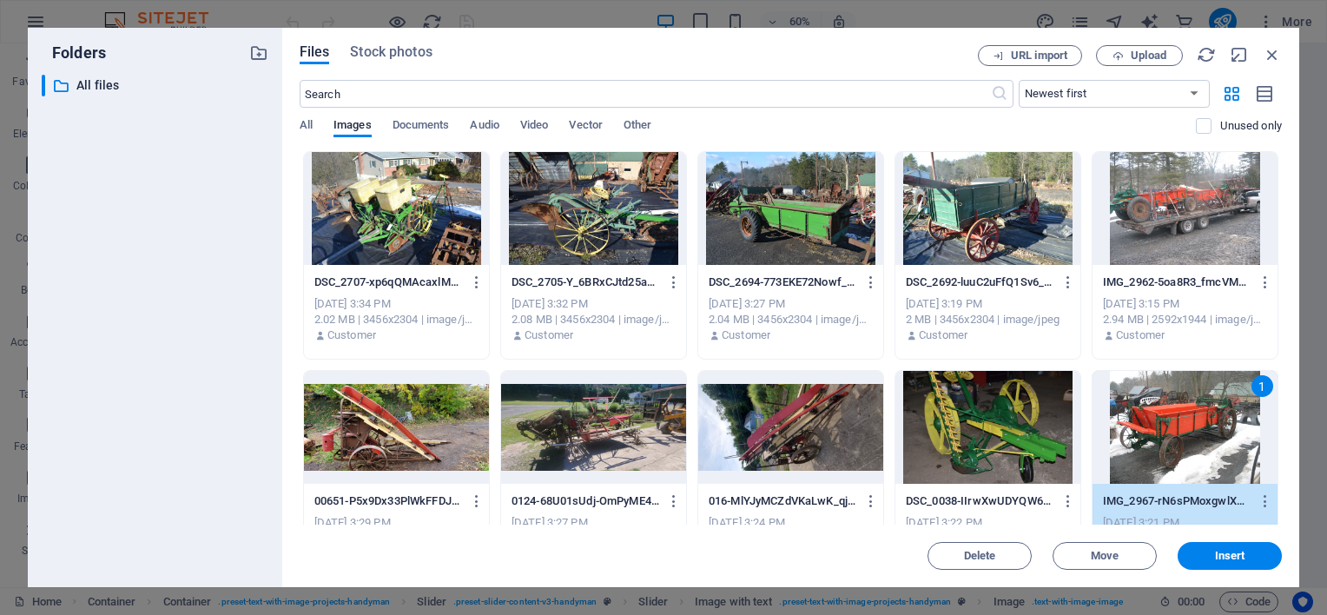
click at [1159, 434] on div "1" at bounding box center [1184, 427] width 185 height 113
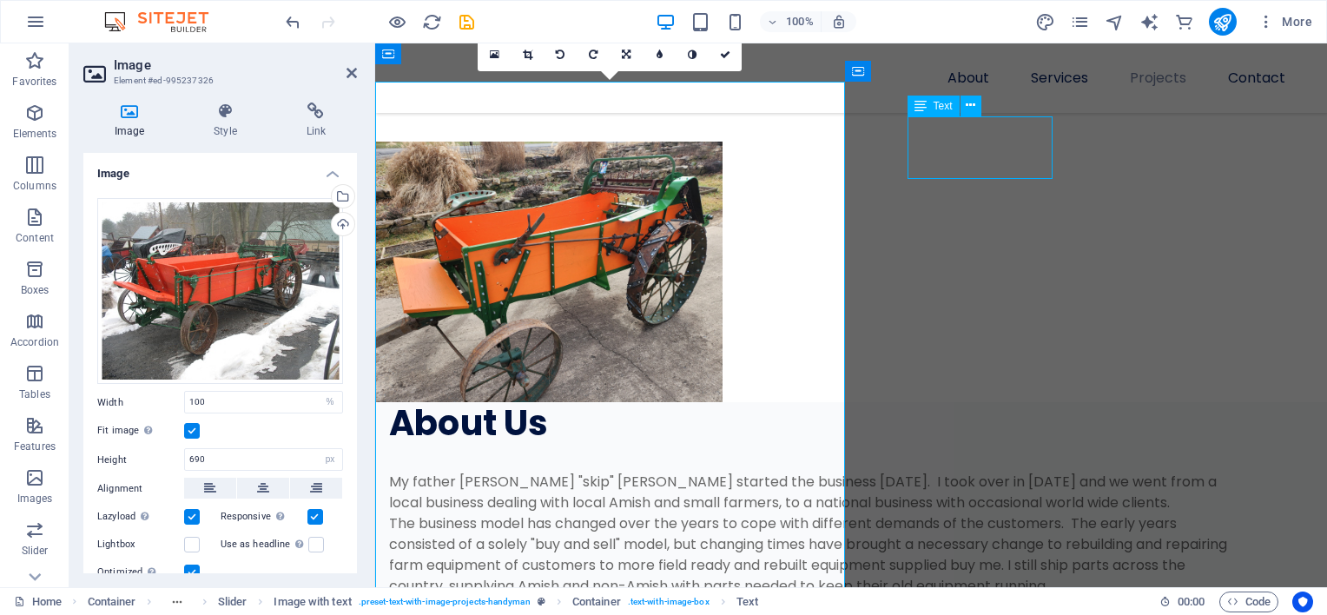
select select "ms"
select select "s"
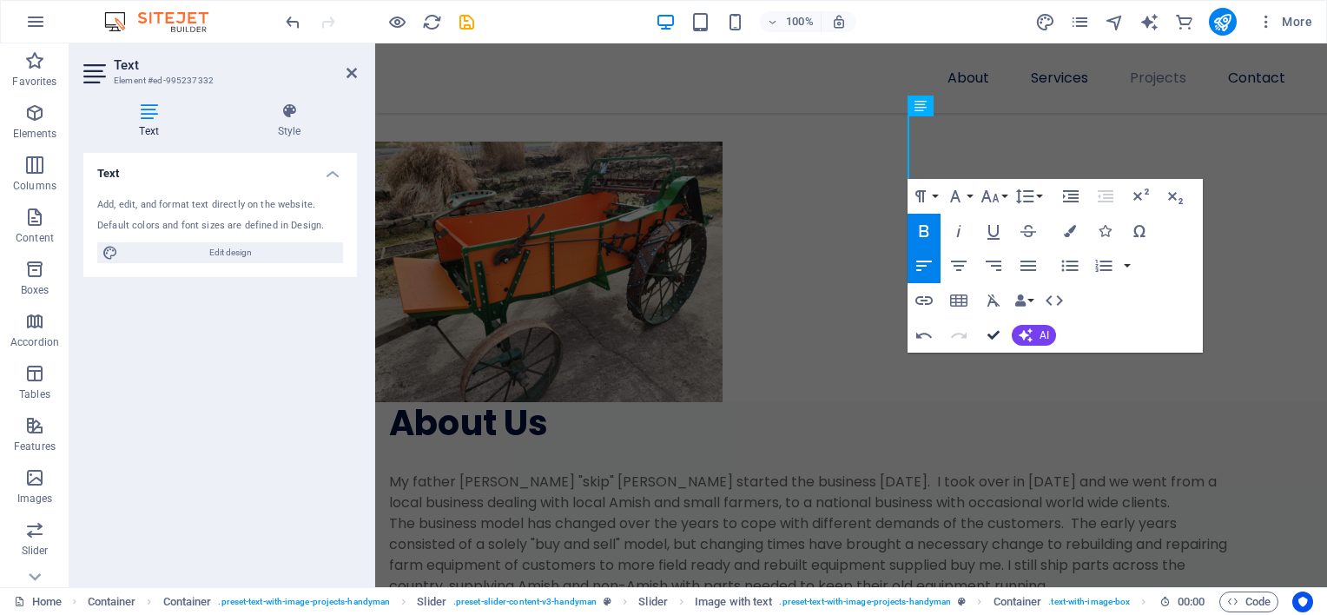
scroll to position [2545, 0]
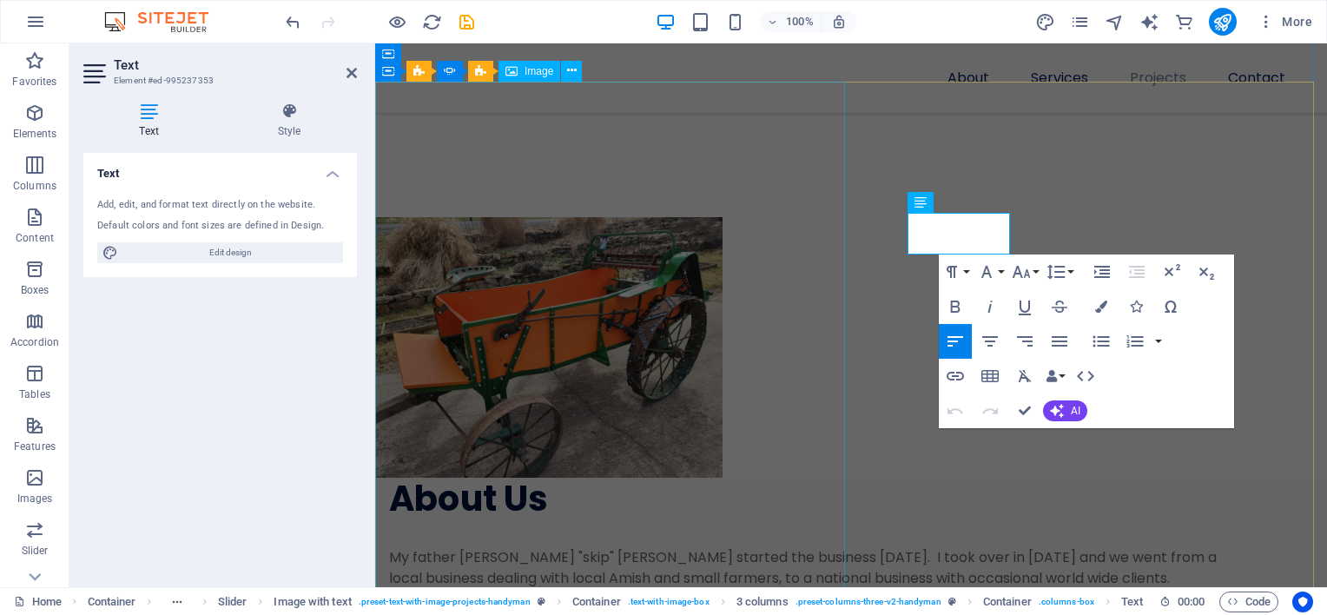
scroll to position [2620, 0]
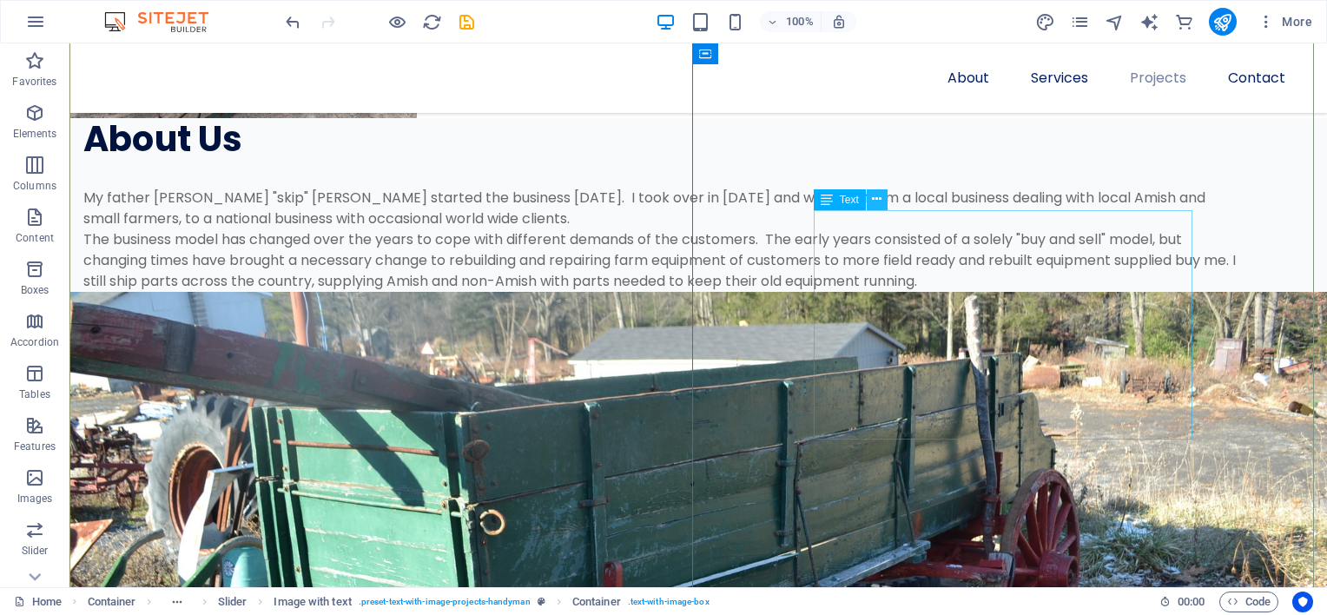
click at [876, 201] on icon at bounding box center [877, 199] width 10 height 18
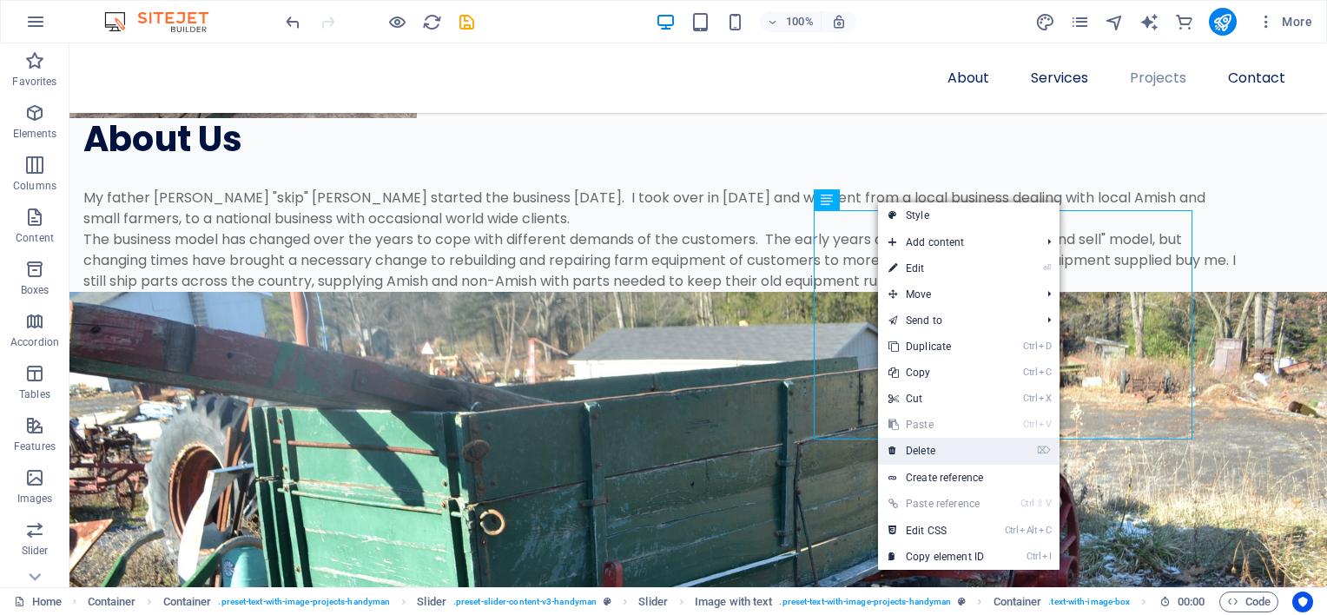
click at [931, 446] on link "⌦ Delete" at bounding box center [936, 451] width 116 height 26
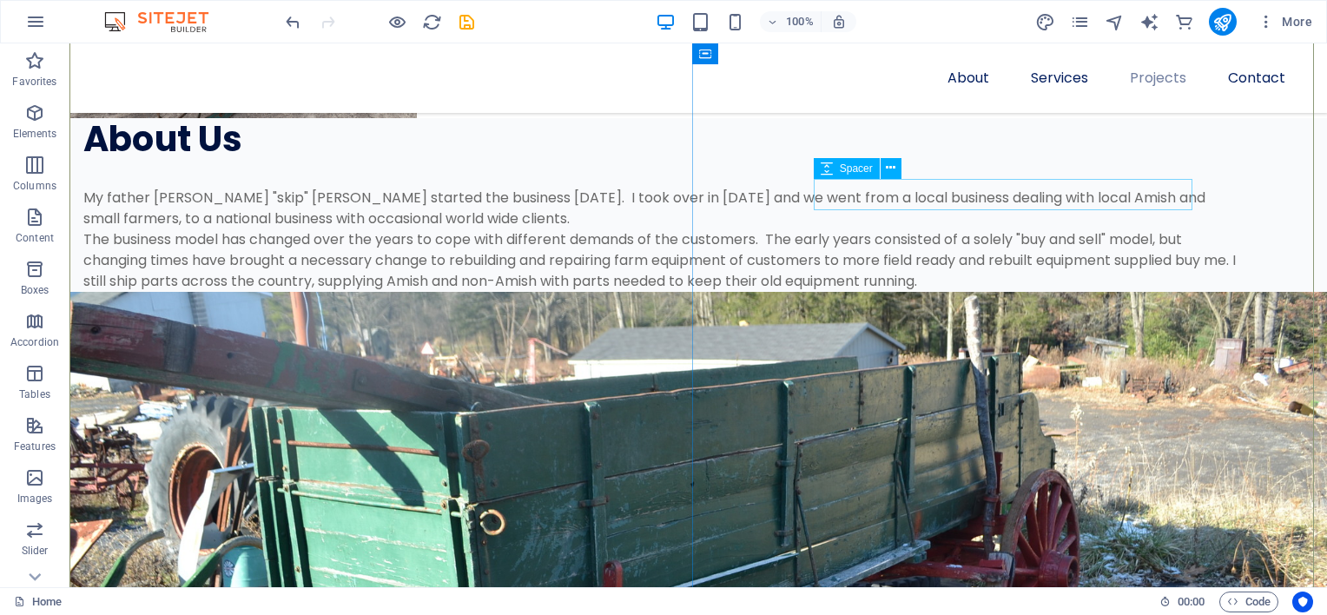
click at [844, 160] on div "Spacer" at bounding box center [847, 168] width 66 height 21
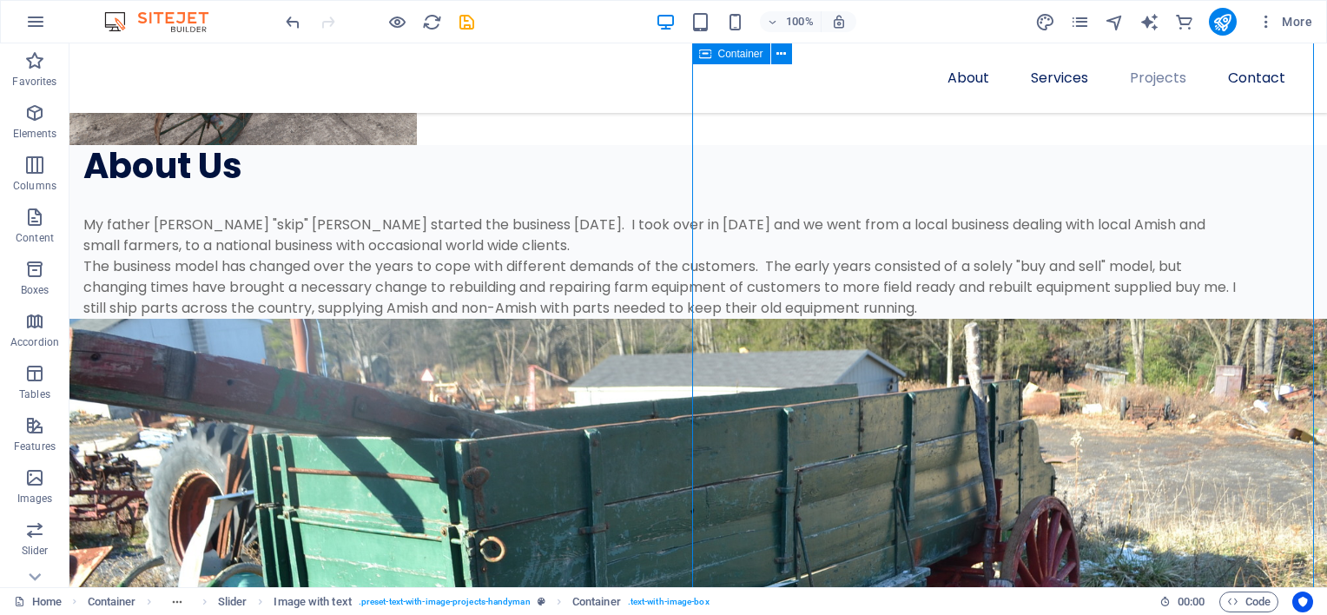
scroll to position [2558, 0]
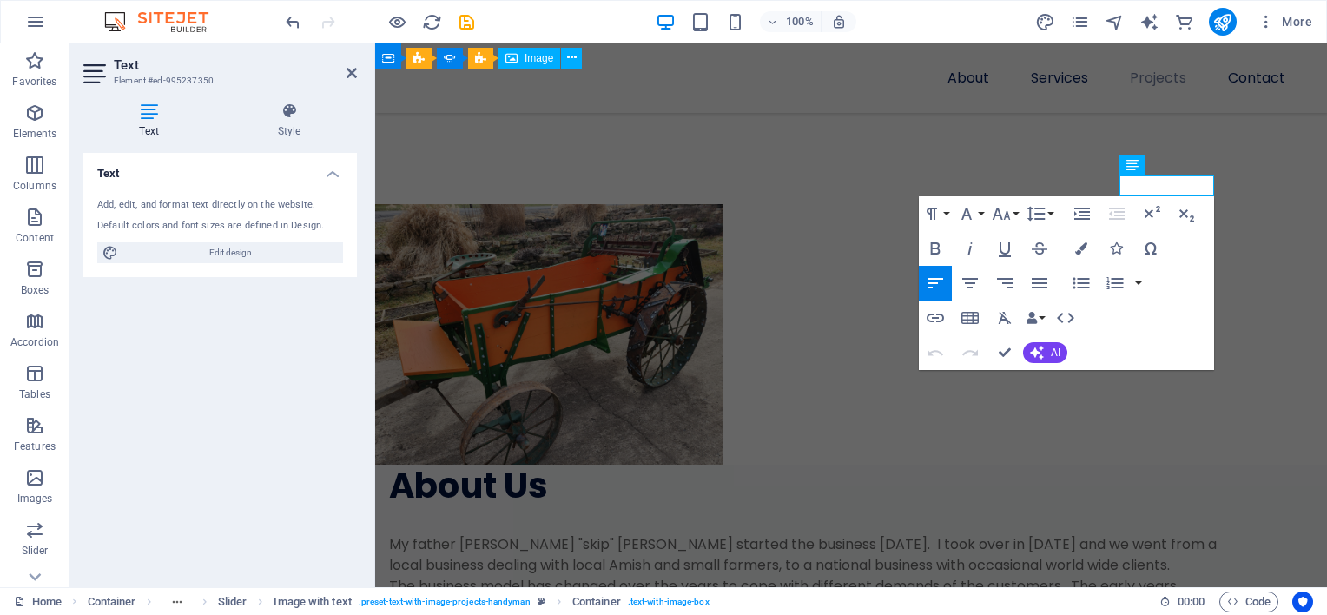
scroll to position [2633, 0]
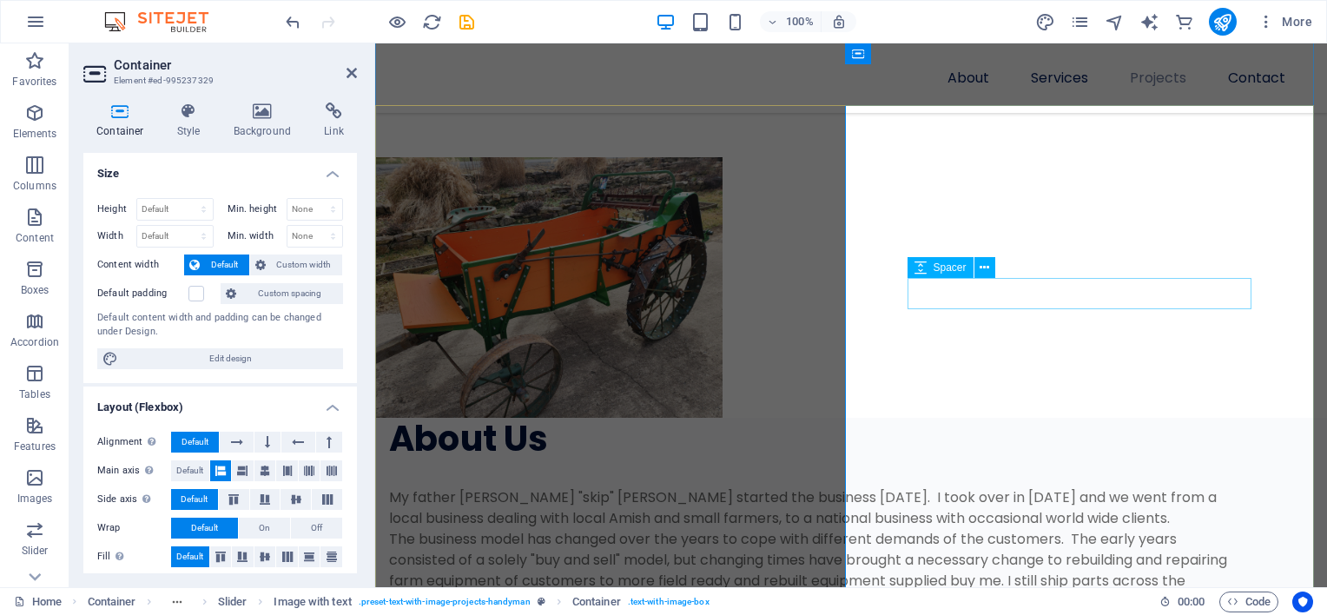
scroll to position [2592, 0]
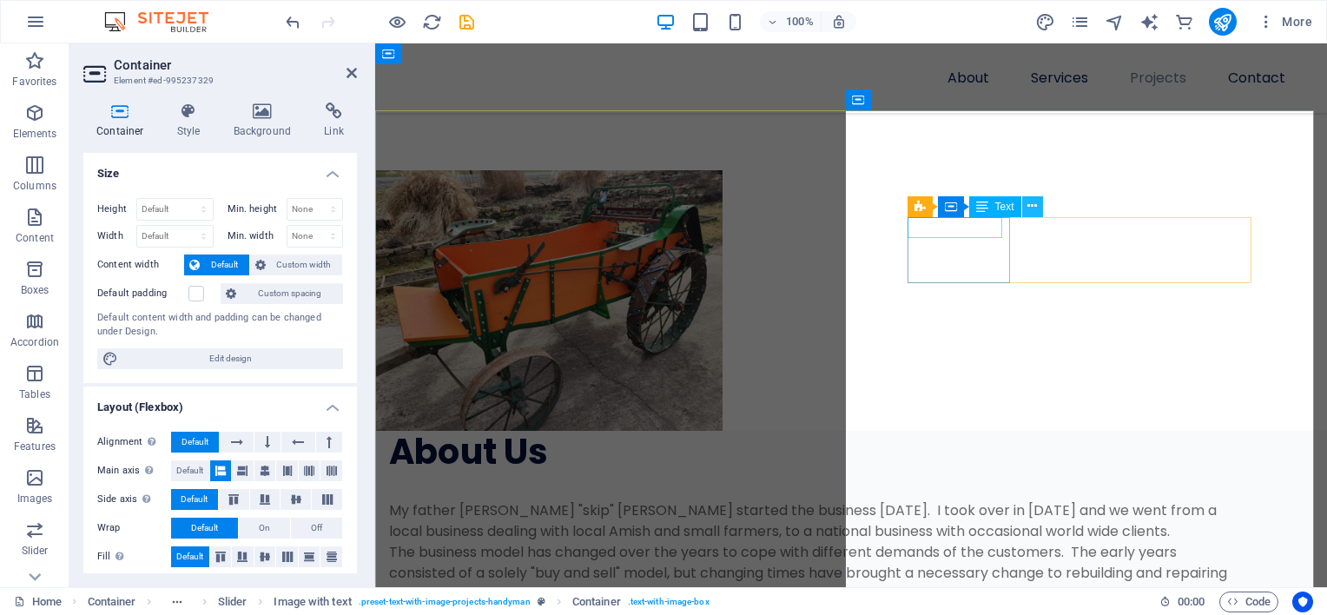
click at [1033, 212] on icon at bounding box center [1032, 206] width 10 height 18
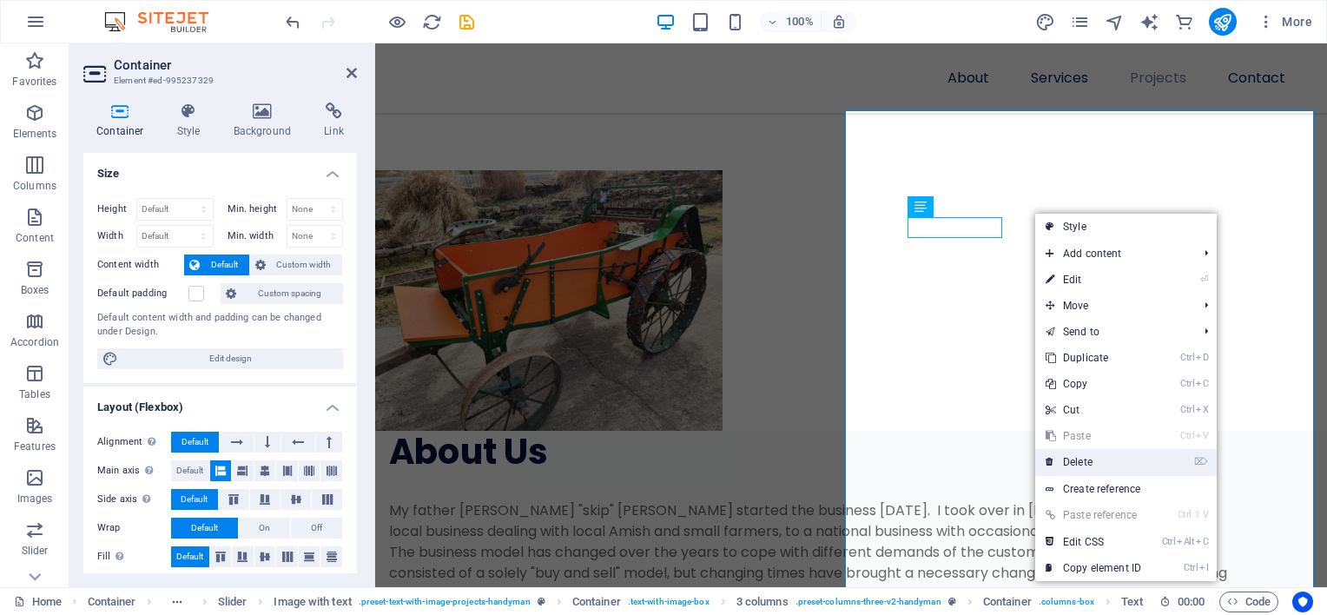
click at [1074, 458] on link "⌦ Delete" at bounding box center [1093, 462] width 116 height 26
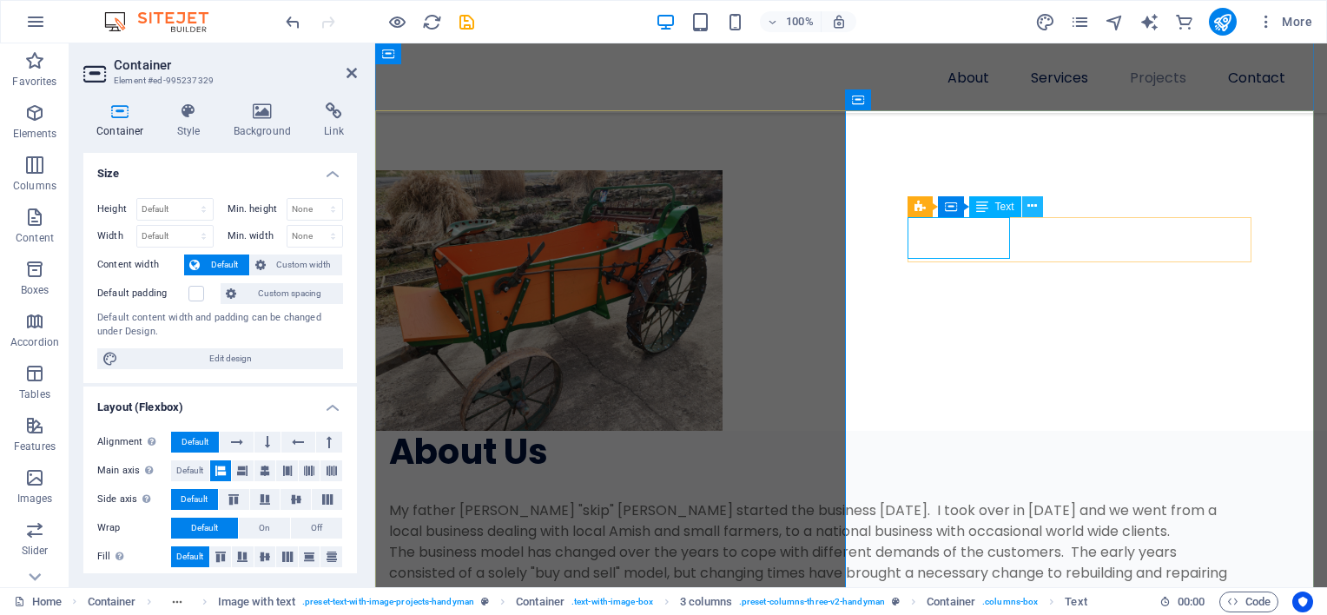
click at [1035, 208] on icon at bounding box center [1032, 206] width 10 height 18
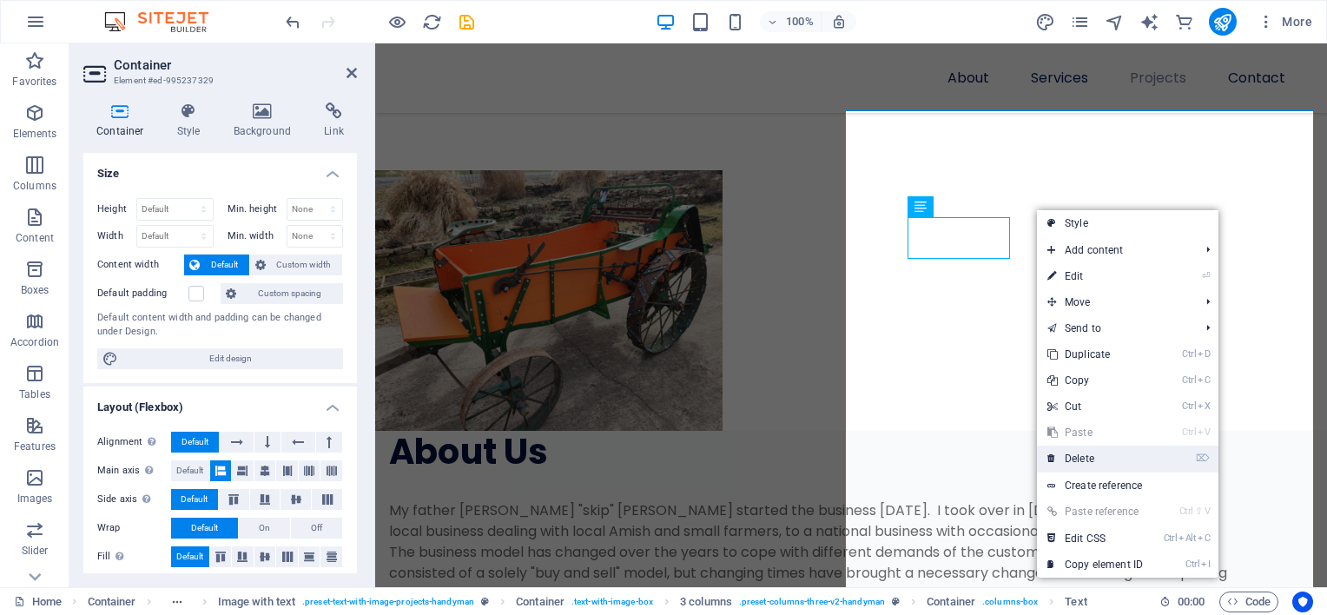
click at [1084, 461] on link "⌦ Delete" at bounding box center [1095, 458] width 116 height 26
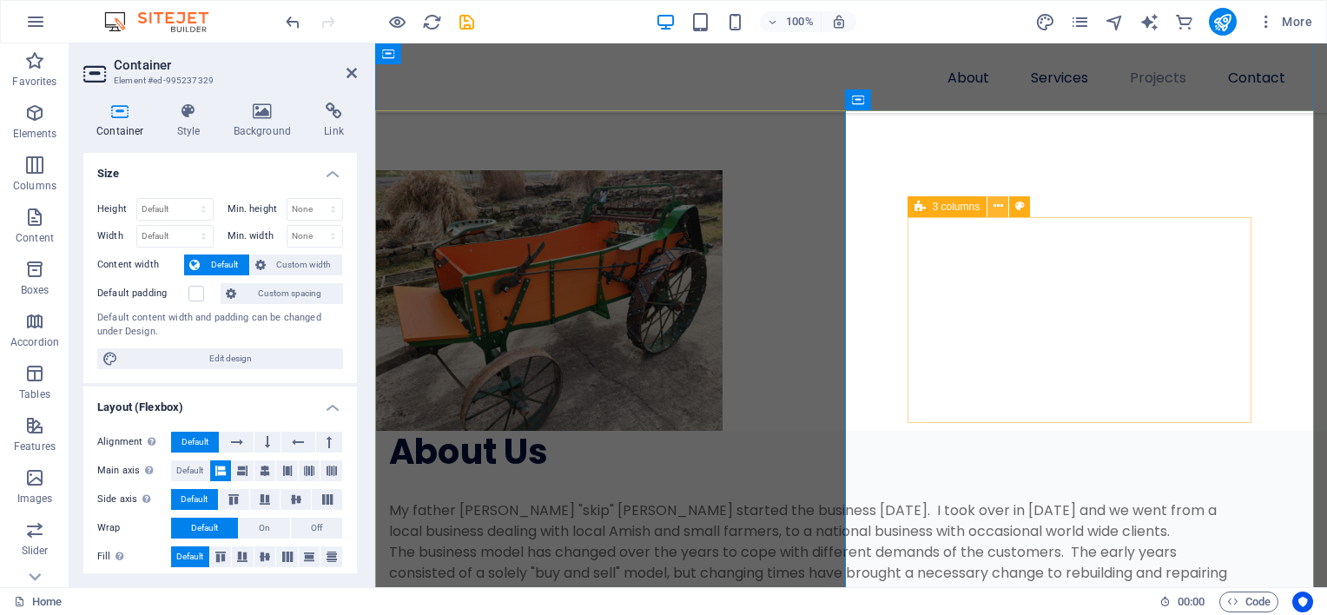
click at [999, 209] on icon at bounding box center [998, 206] width 10 height 18
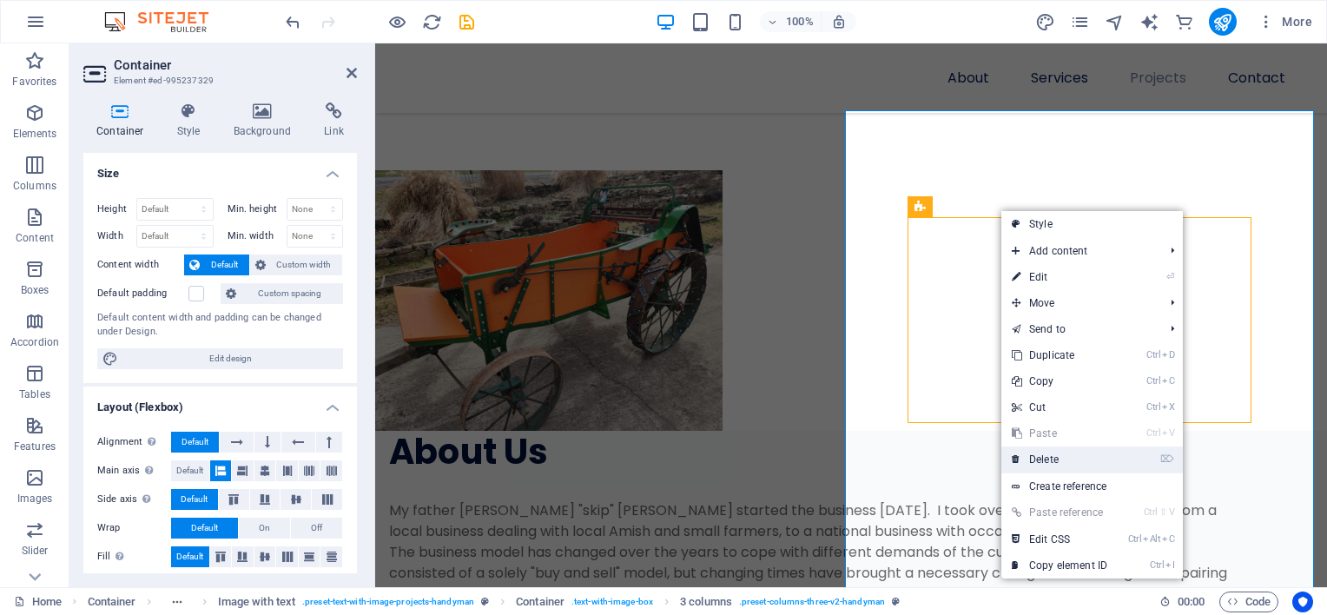
click at [1046, 458] on link "⌦ Delete" at bounding box center [1059, 459] width 116 height 26
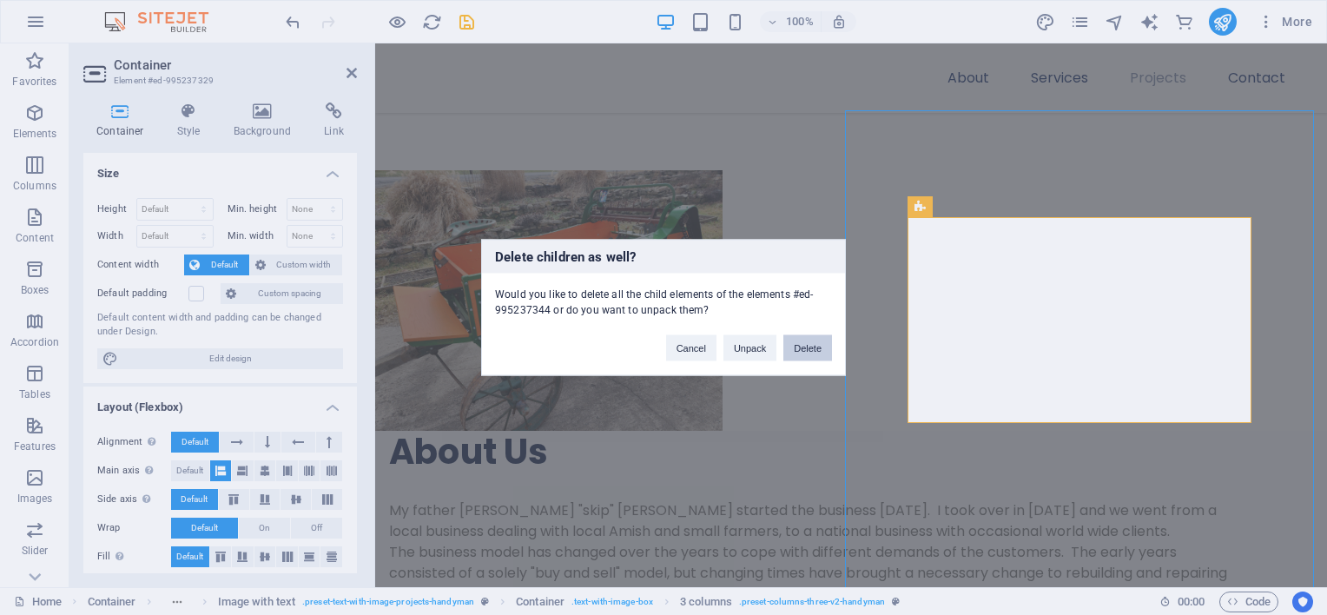
click at [808, 348] on button "Delete" at bounding box center [807, 348] width 49 height 26
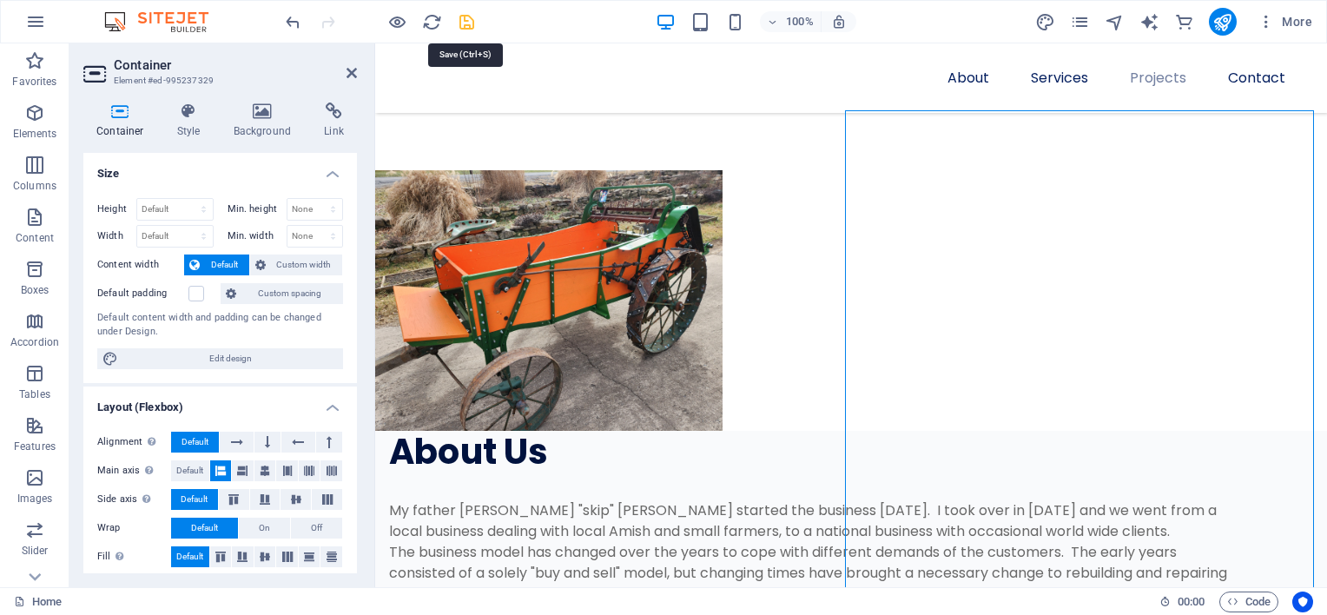
click at [471, 24] on icon "save" at bounding box center [467, 22] width 20 height 20
checkbox input "false"
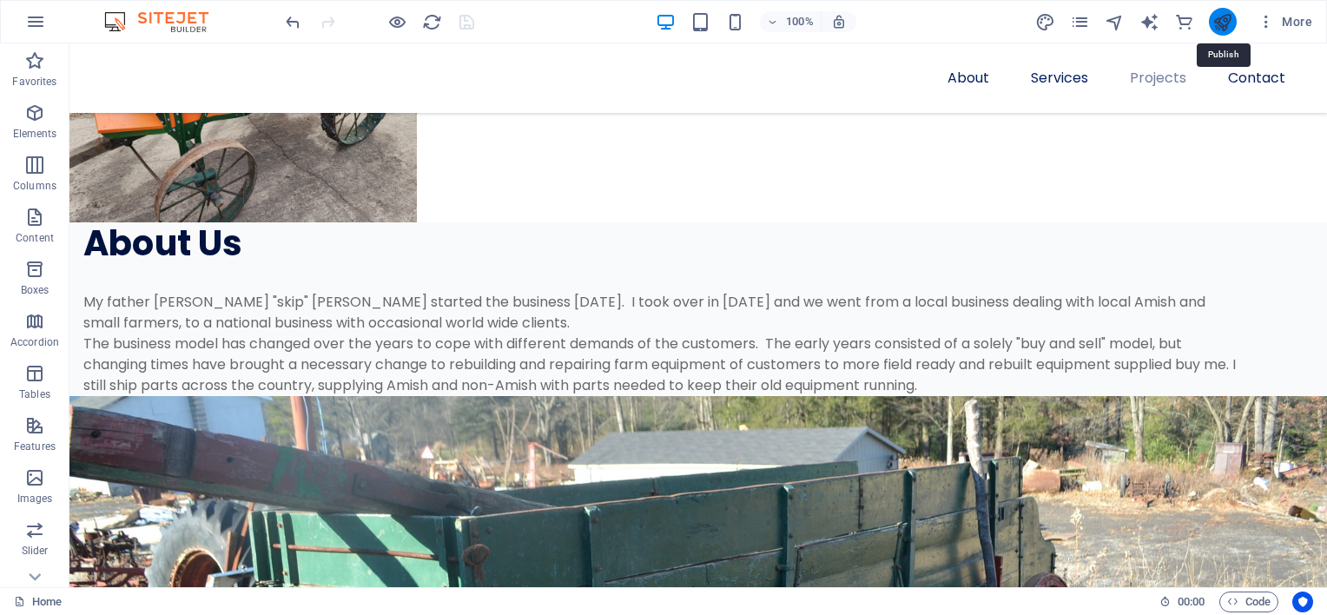
click at [1223, 21] on icon "publish" at bounding box center [1222, 22] width 20 height 20
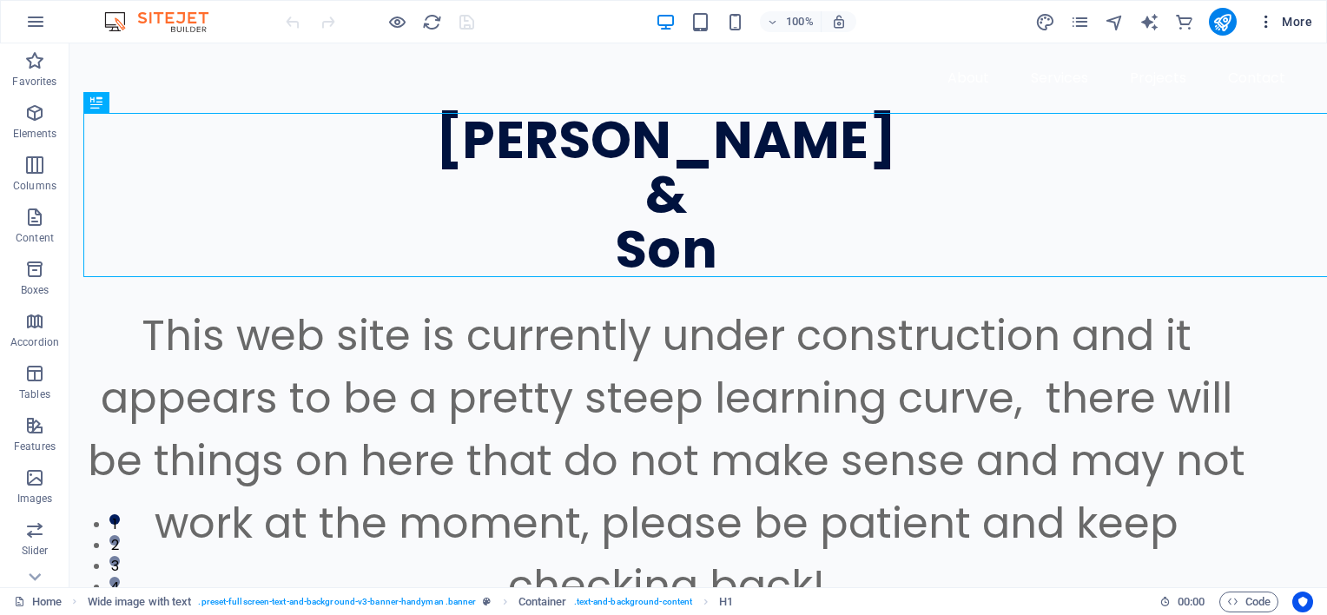
click at [1289, 17] on span "More" at bounding box center [1284, 21] width 55 height 17
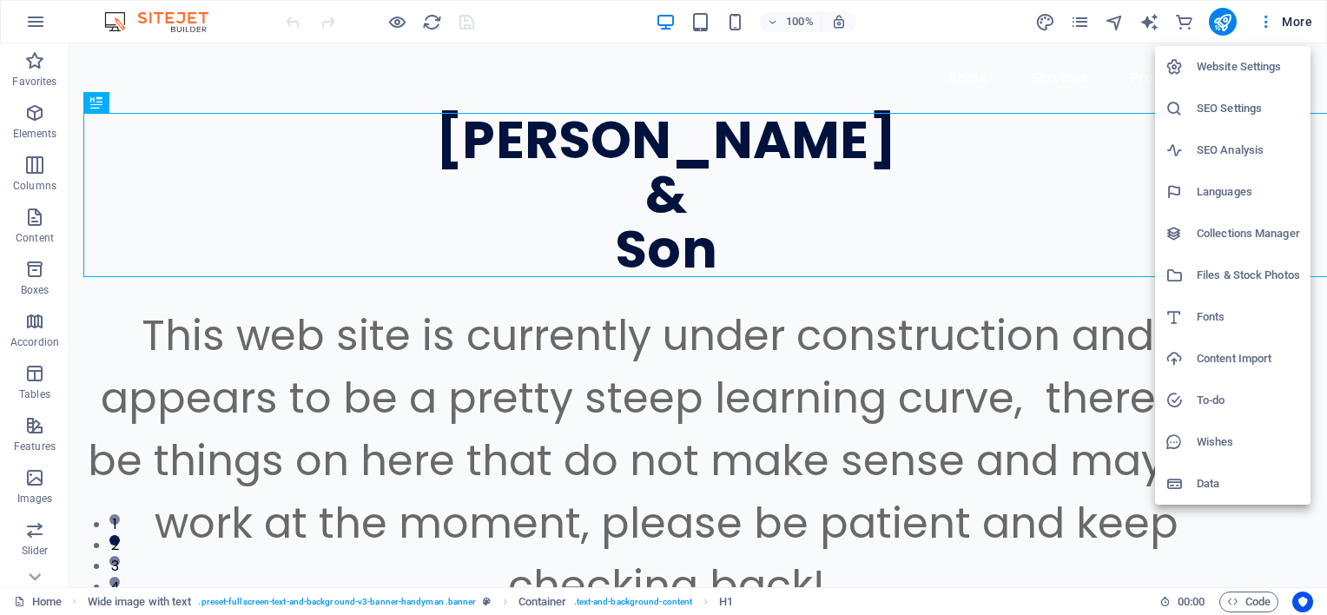
click at [1213, 100] on h6 "SEO Settings" at bounding box center [1247, 108] width 103 height 21
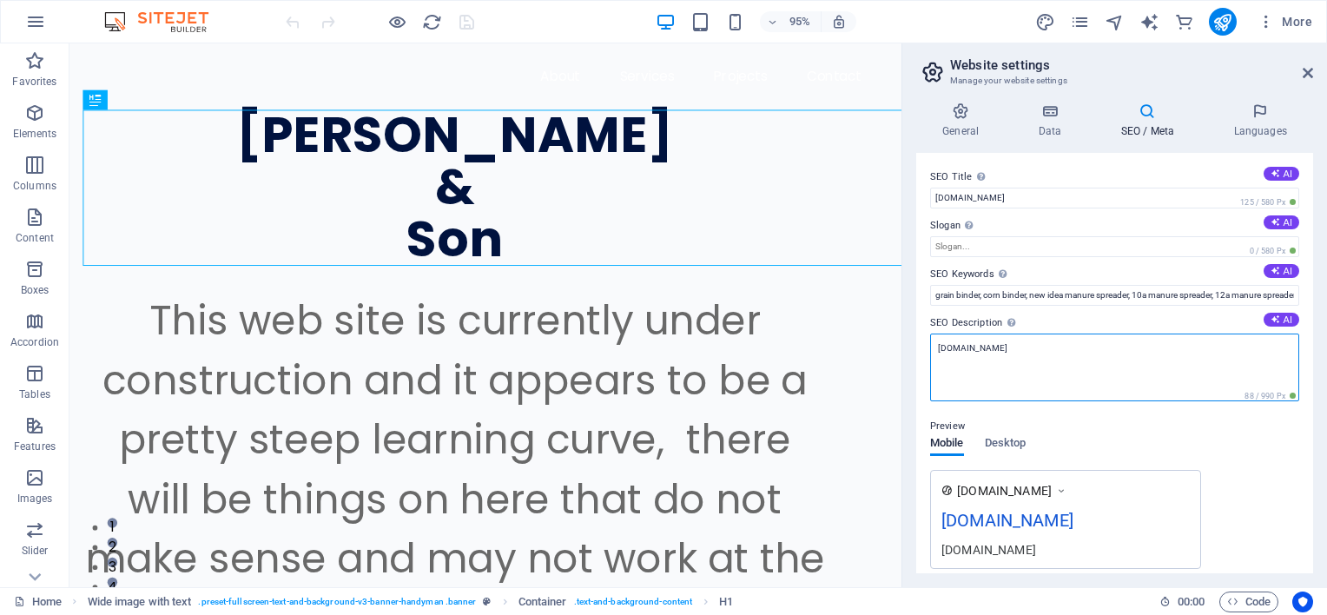
click at [999, 349] on textarea "[DOMAIN_NAME]" at bounding box center [1114, 367] width 369 height 68
type textarea "m"
type textarea "A"
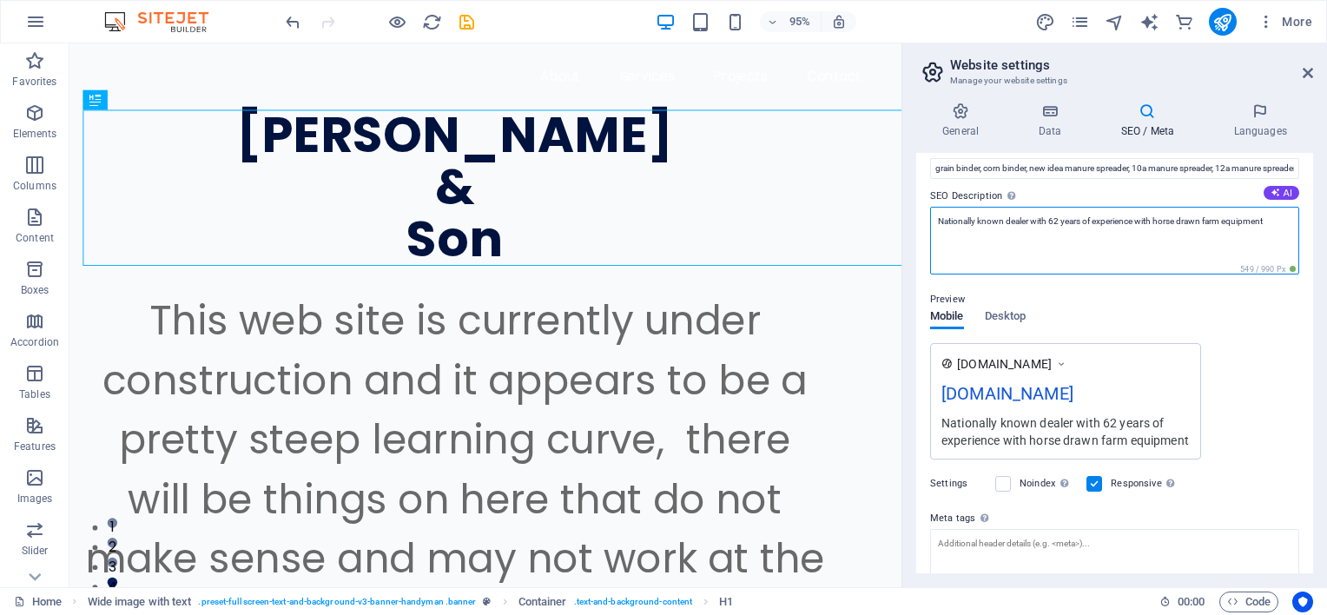
scroll to position [130, 0]
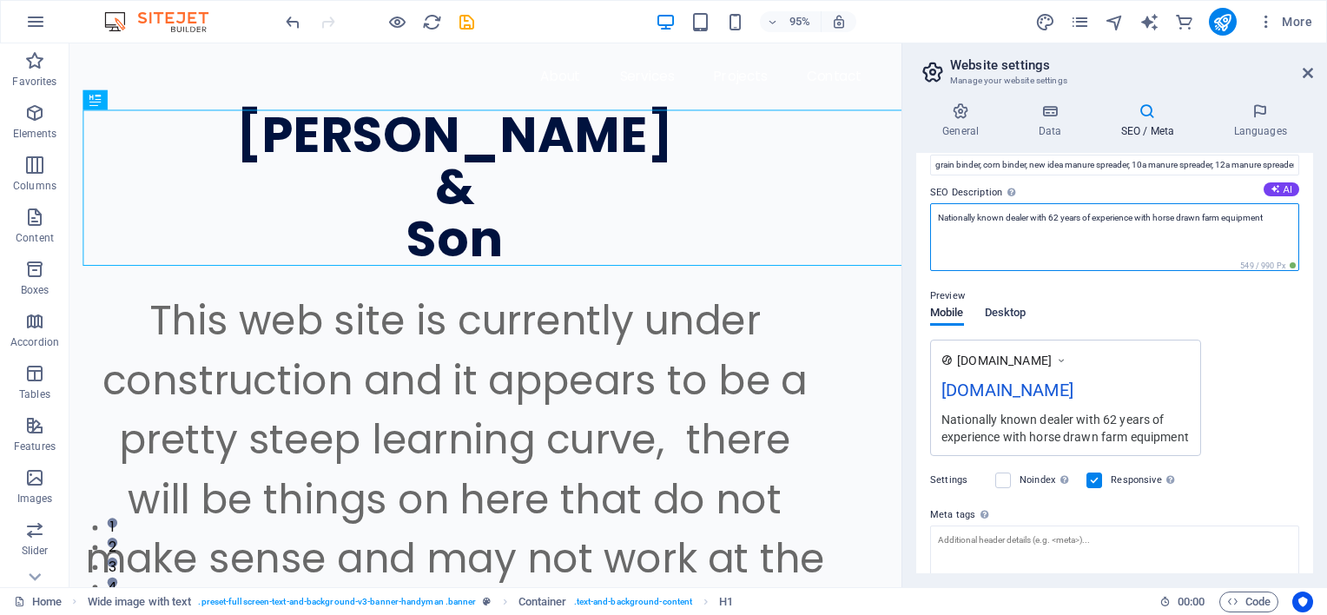
type textarea "Nationally known dealer with 62 years of experience with horse drawn farm equip…"
click at [1017, 316] on div "Mobile Desktop" at bounding box center [978, 323] width 96 height 33
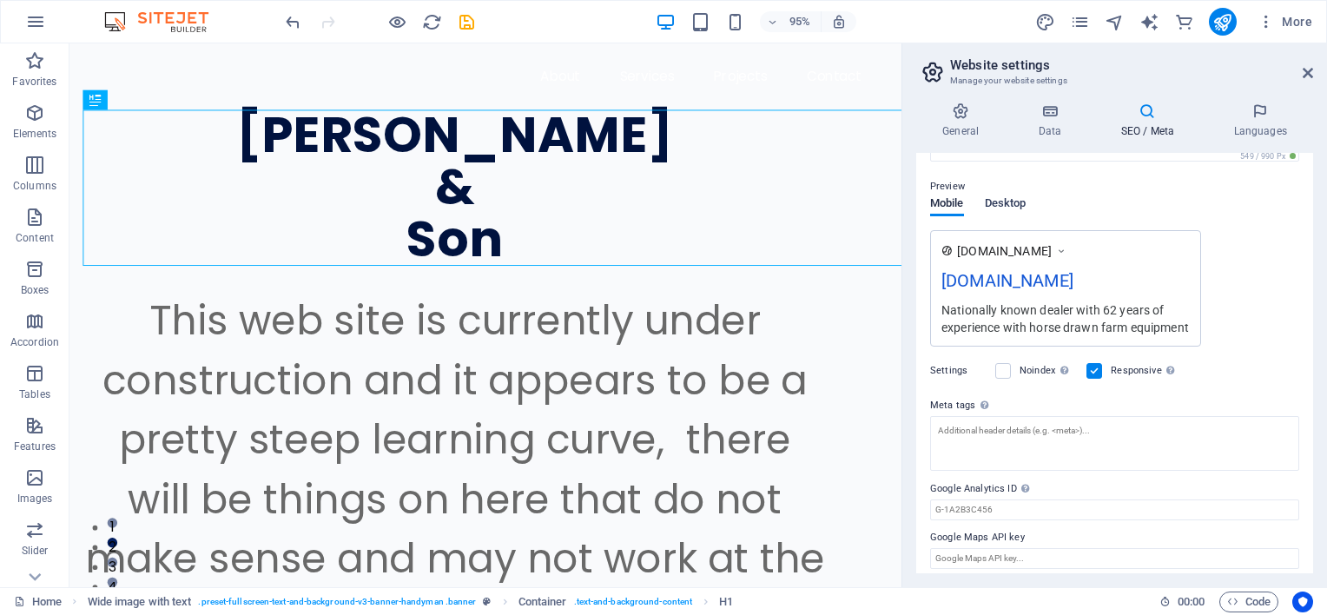
scroll to position [234, 0]
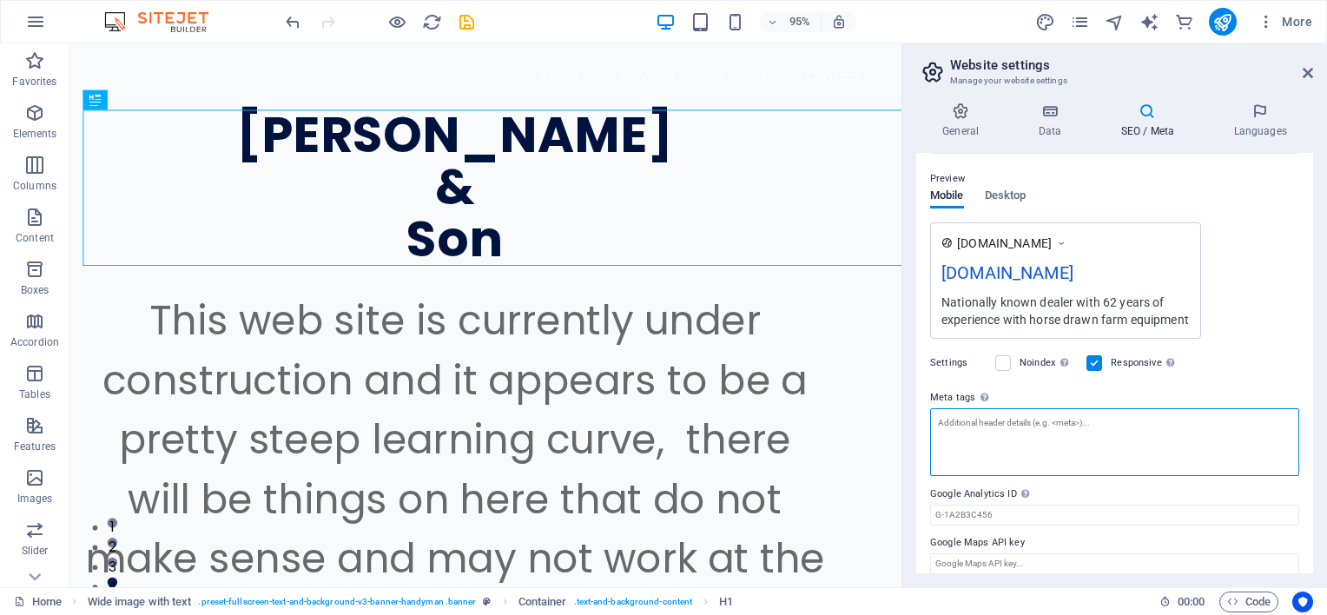
click at [967, 423] on textarea "Meta tags Enter HTML code here that will be placed inside the tags of your webs…" at bounding box center [1114, 442] width 369 height 68
click at [942, 424] on textarea "specializing in the draft animal equipment" at bounding box center [1114, 442] width 369 height 68
click at [1104, 424] on textarea "Specializing in the draft animal equipment" at bounding box center [1114, 442] width 369 height 68
click at [1057, 425] on textarea "Specializing in the draft animal equipment field." at bounding box center [1114, 442] width 369 height 68
click at [1150, 432] on textarea "Specializing in the draft animal farming equipment field." at bounding box center [1114, 442] width 369 height 68
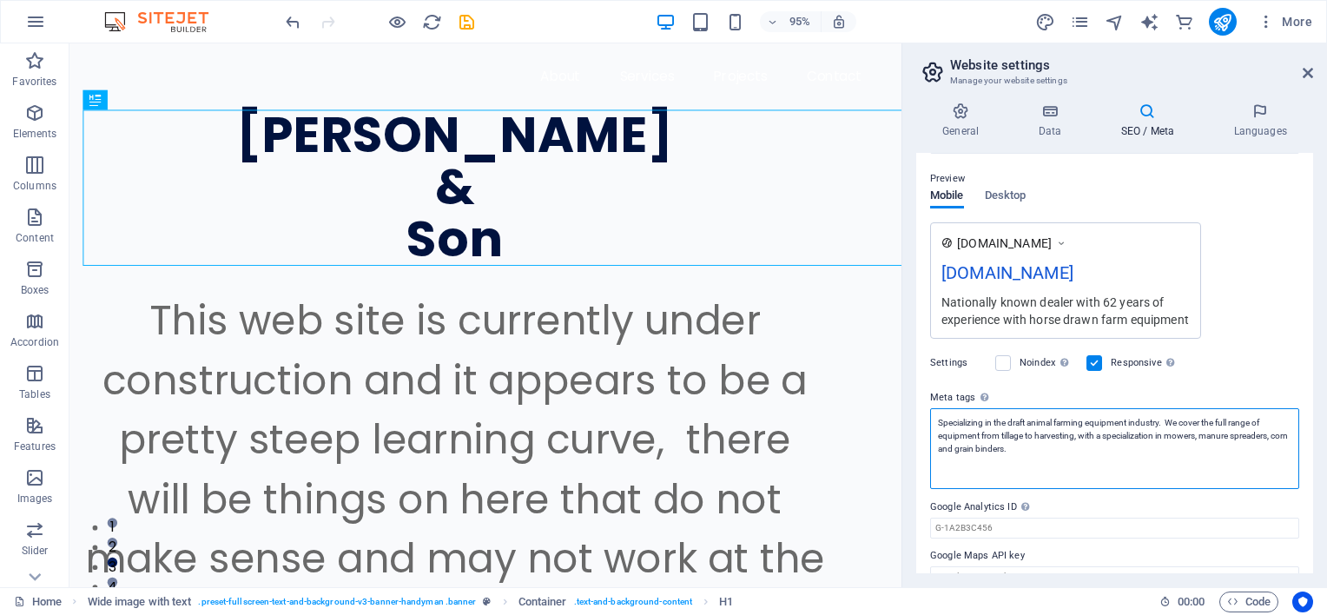
type textarea "Specializing in the draft animal farming equipment industry. We cover the full …"
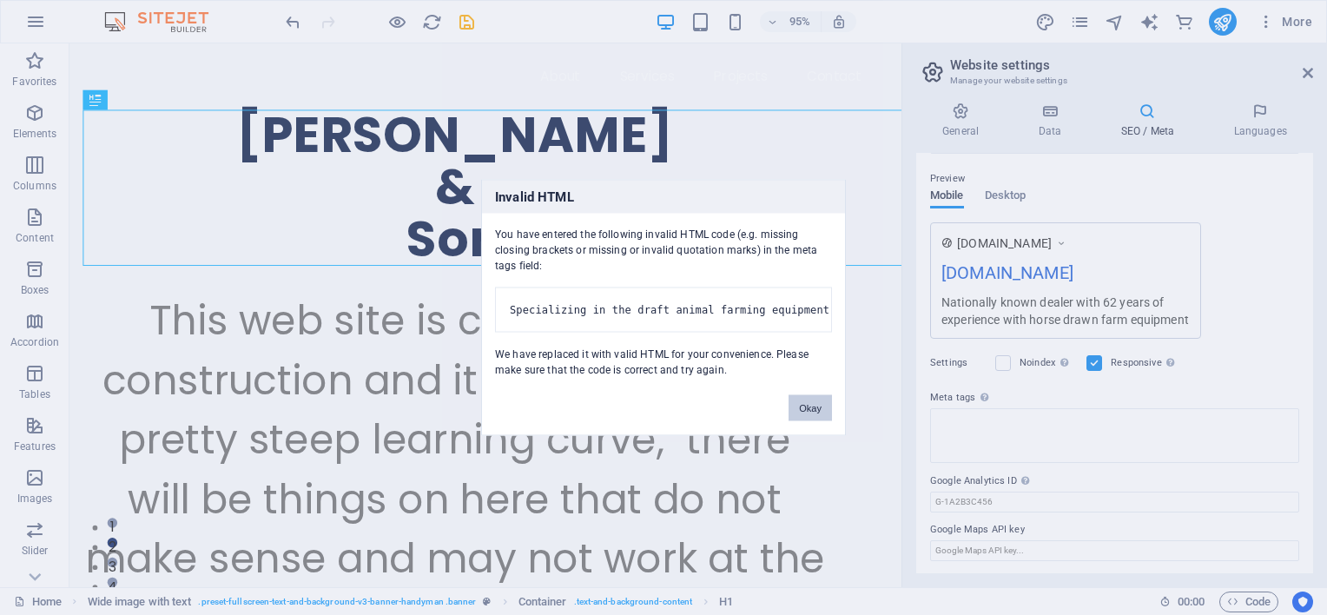
click at [808, 421] on button "Okay" at bounding box center [809, 408] width 43 height 26
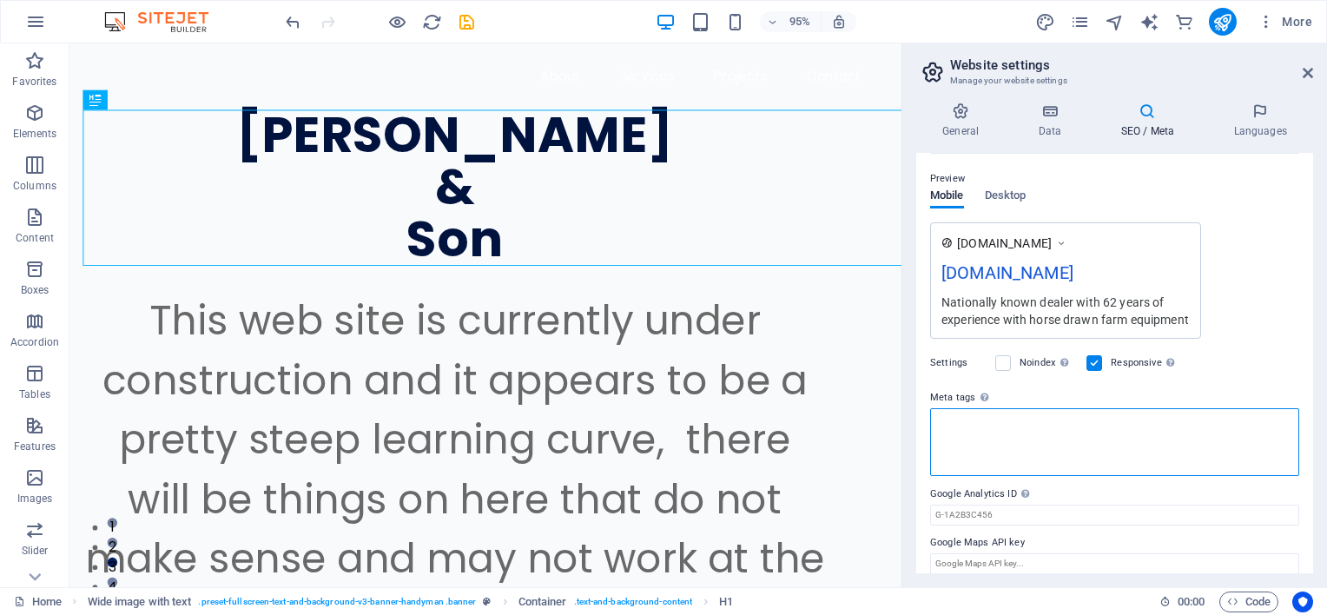
click at [1028, 434] on textarea "Meta tags Enter HTML code here that will be placed inside the tags of your webs…" at bounding box center [1114, 442] width 369 height 68
click at [973, 427] on textarea "Meta tags Enter HTML code here that will be placed inside the tags of your webs…" at bounding box center [1114, 442] width 369 height 68
click at [1008, 396] on label "Meta tags Enter HTML code here that will be placed inside the tags of your webs…" at bounding box center [1114, 397] width 369 height 21
click at [1008, 408] on textarea "Meta tags Enter HTML code here that will be placed inside the tags of your webs…" at bounding box center [1114, 435] width 369 height 55
click at [1306, 73] on icon at bounding box center [1307, 73] width 10 height 14
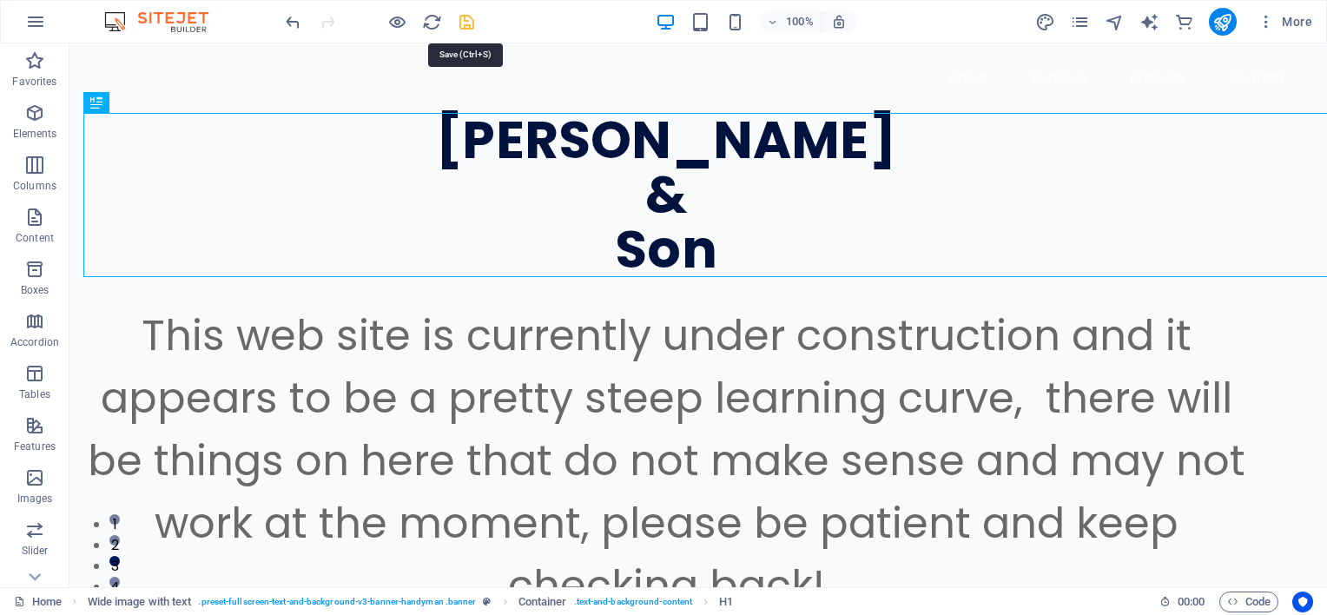
click at [462, 23] on icon "save" at bounding box center [467, 22] width 20 height 20
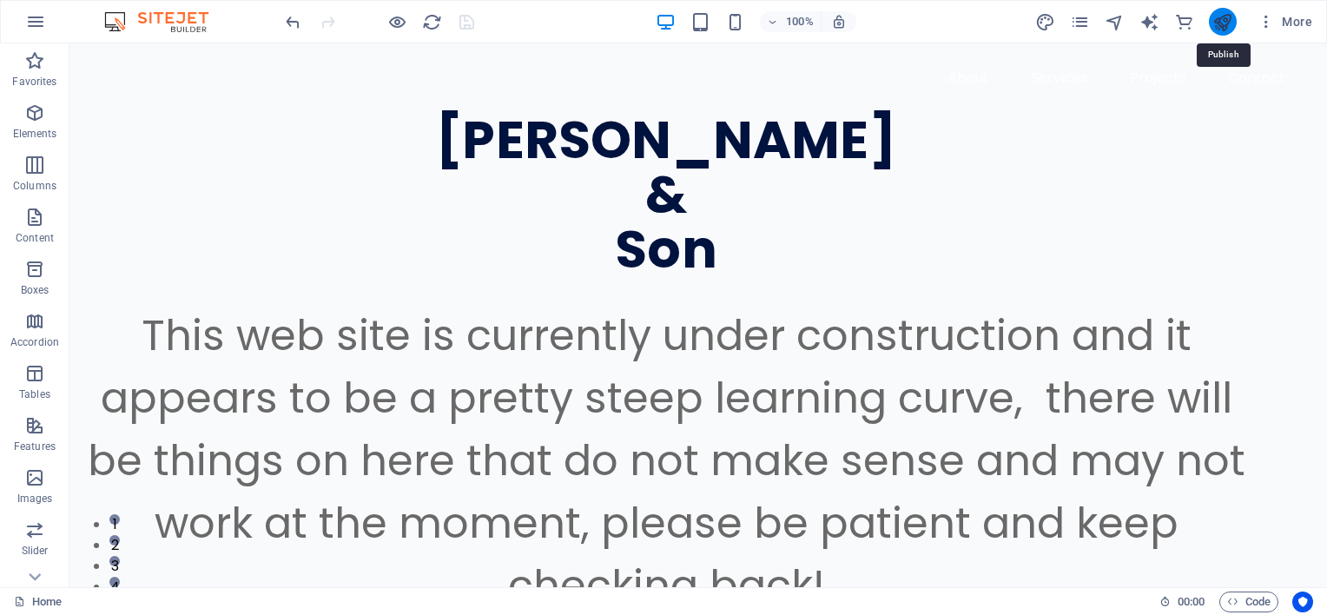
click at [1222, 21] on icon "publish" at bounding box center [1222, 22] width 20 height 20
